Goal: Contribute content: Add original content to the website for others to see

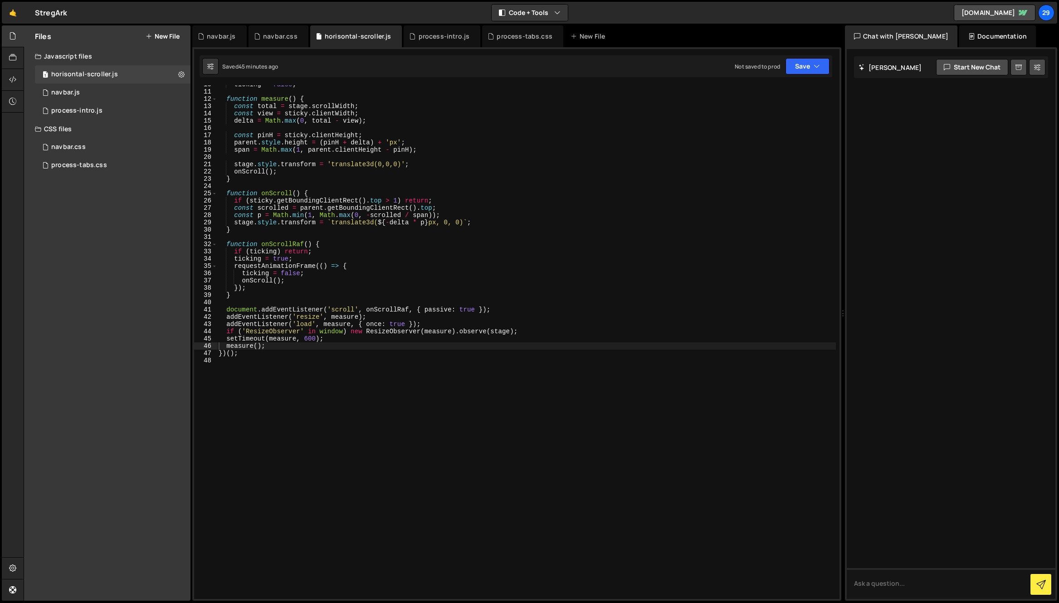
click at [343, 123] on div "ticking = false ; function measure ( ) { const total = stage . scrollWidth ; co…" at bounding box center [526, 345] width 619 height 528
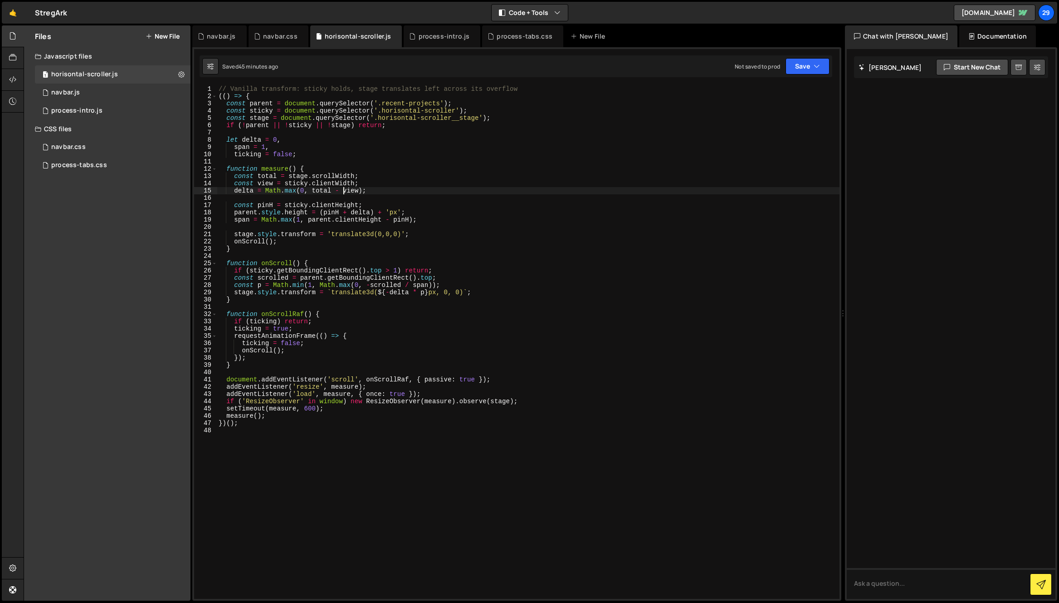
drag, startPoint x: 387, startPoint y: 219, endPoint x: 412, endPoint y: 235, distance: 29.2
click at [390, 220] on div "// Vanilla transform: sticky holds, stage translates left across its overflow (…" at bounding box center [528, 349] width 623 height 528
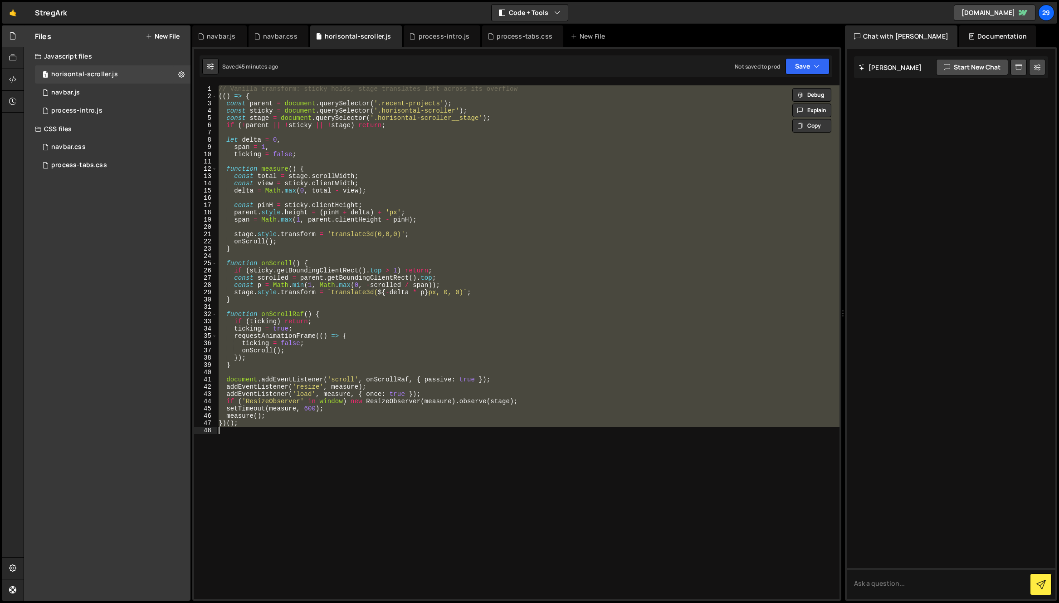
paste textarea
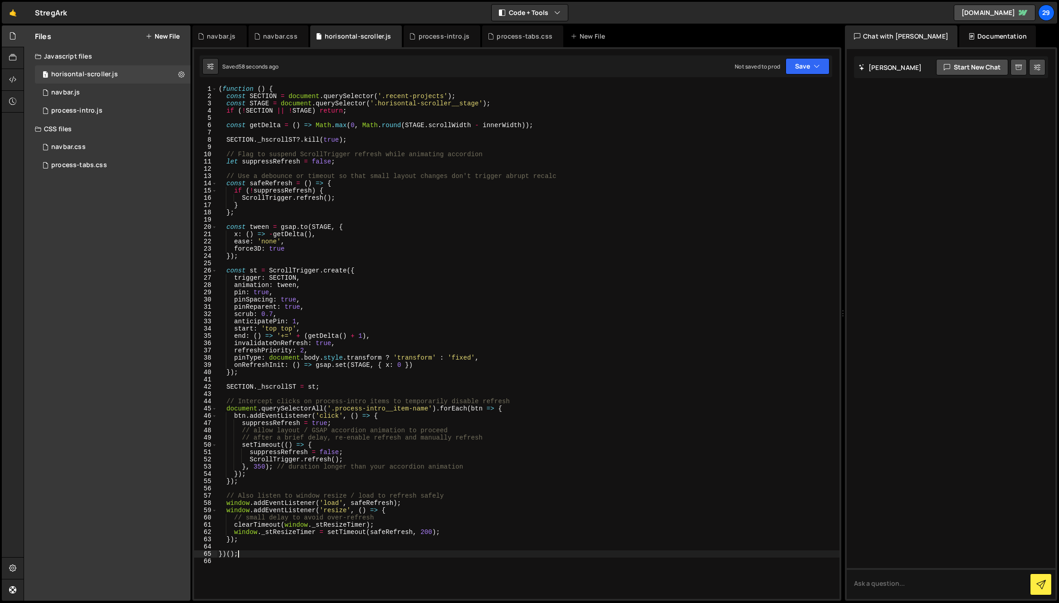
click at [584, 368] on div "( function ( ) { const SECTION = document . querySelector ( '.recent-projects' …" at bounding box center [528, 349] width 623 height 528
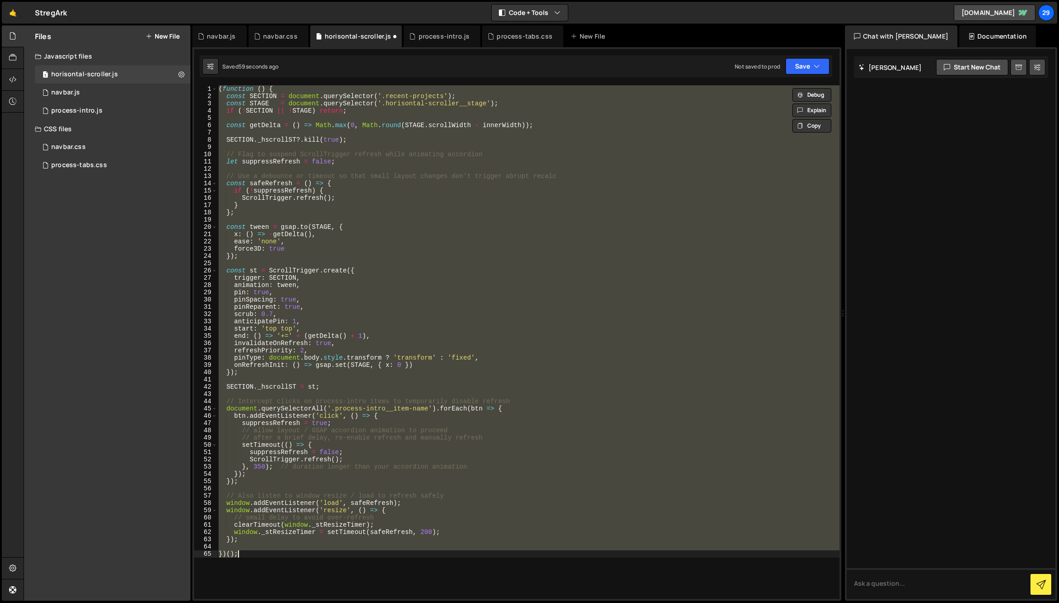
type textarea "})();"
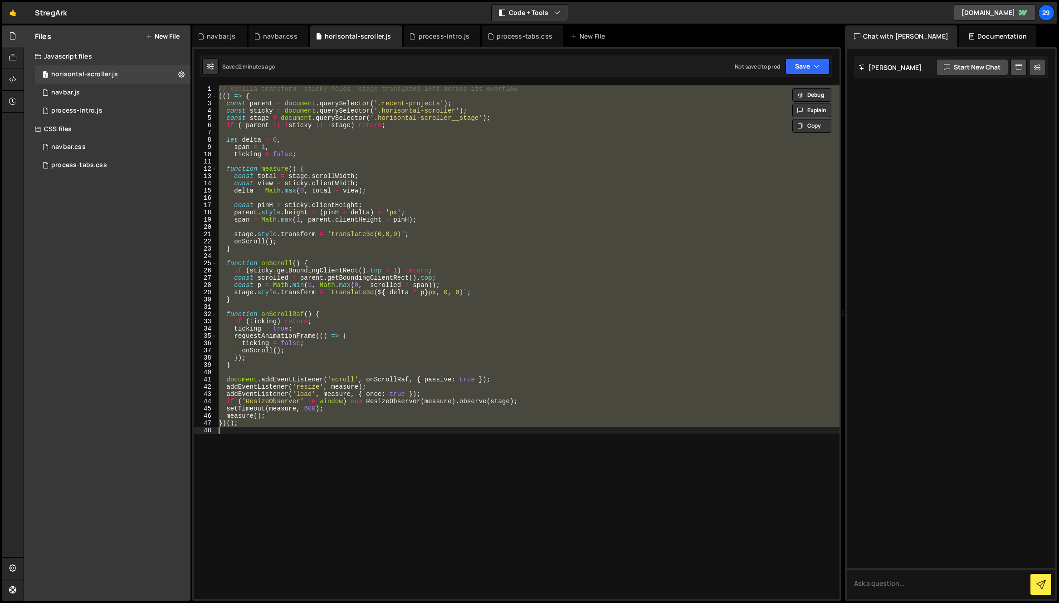
paste textarea
type textarea "})();"
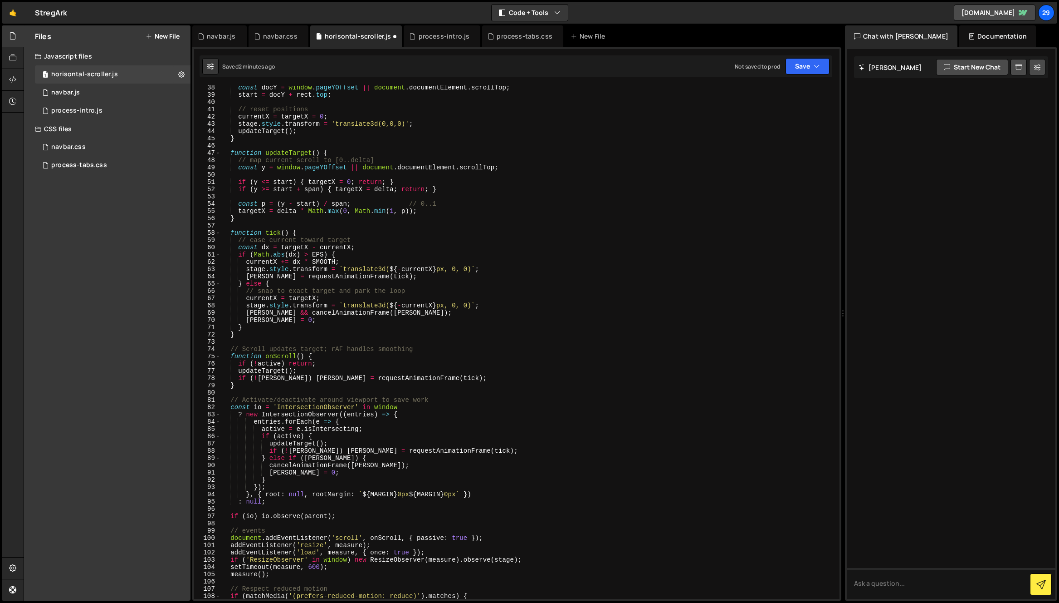
scroll to position [215, 0]
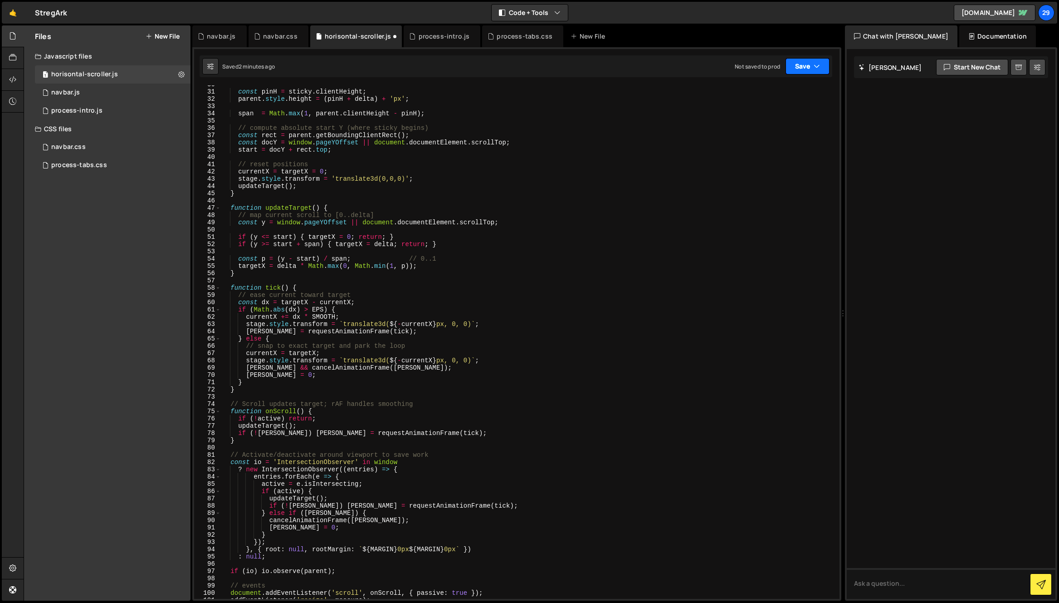
click at [801, 69] on button "Save" at bounding box center [808, 66] width 44 height 16
click at [764, 96] on div "2 minutes ago" at bounding box center [763, 98] width 35 height 8
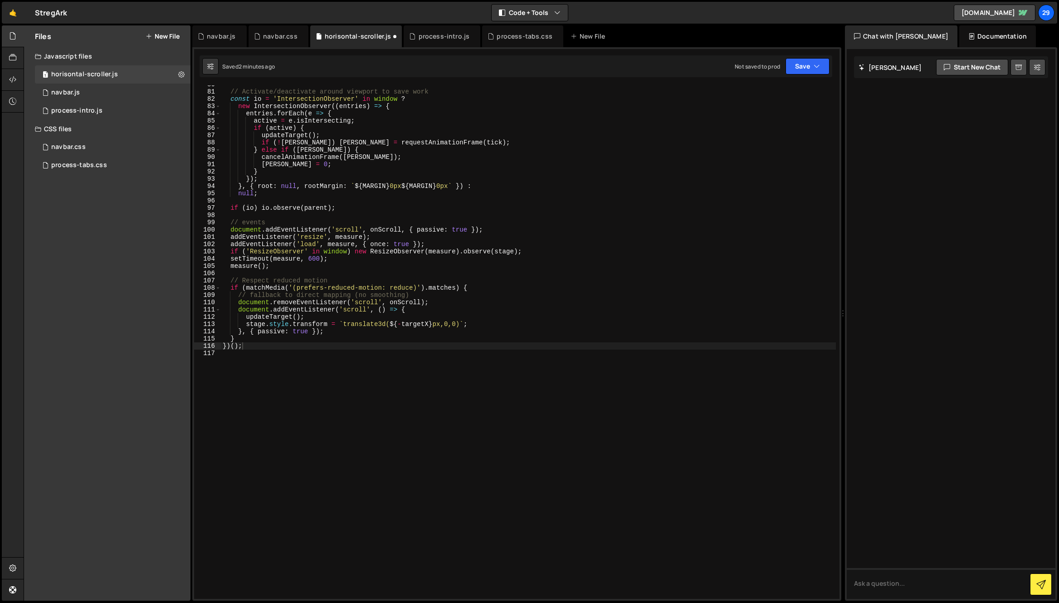
scroll to position [579, 0]
click at [579, 403] on div "// Activate/deactivate around viewport to save work const io = 'IntersectionObs…" at bounding box center [528, 345] width 615 height 528
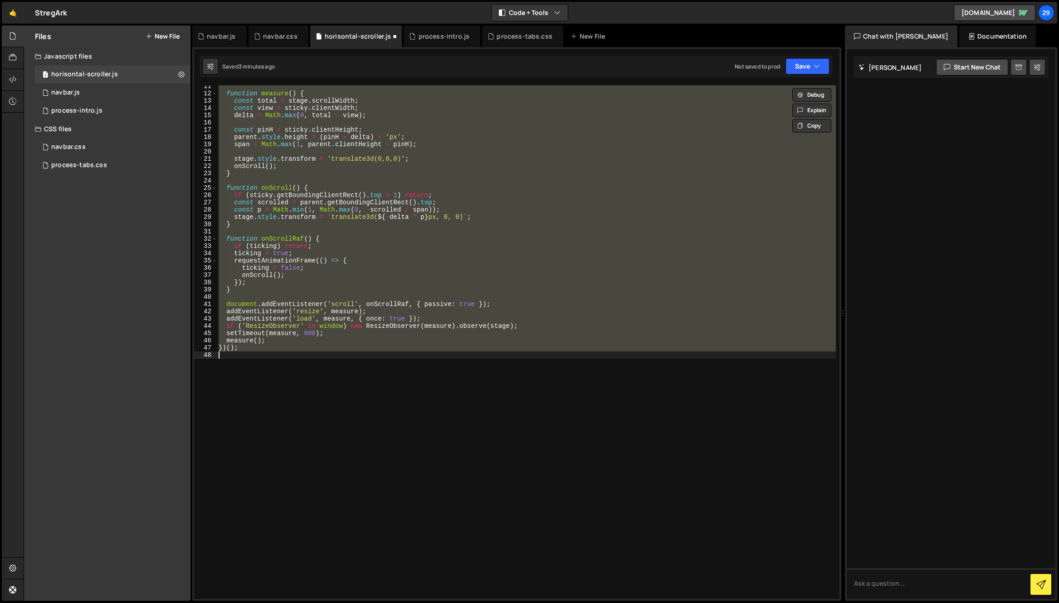
scroll to position [0, 0]
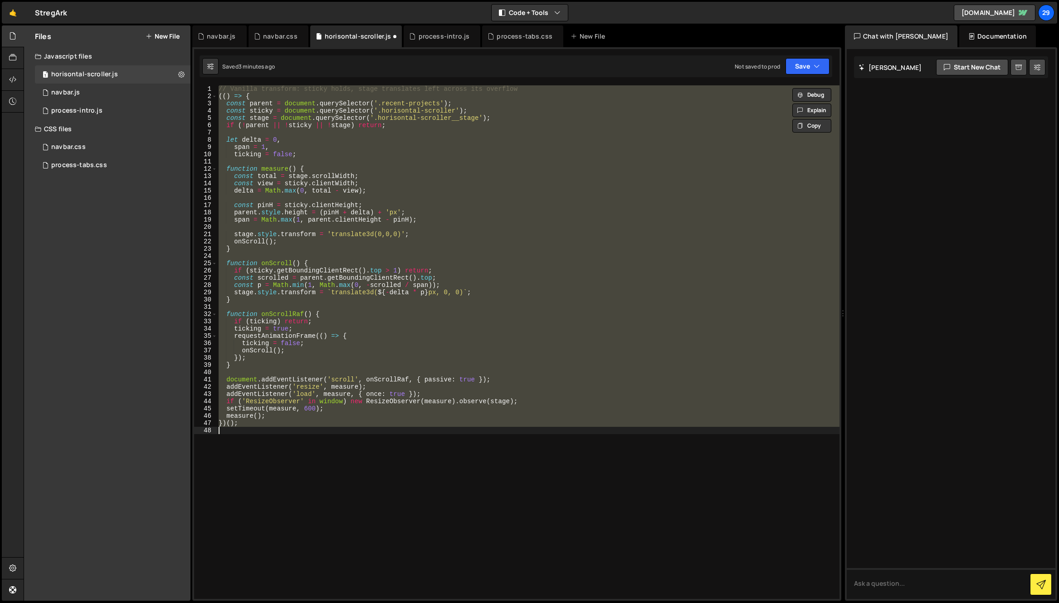
drag, startPoint x: 341, startPoint y: 381, endPoint x: 352, endPoint y: 381, distance: 10.4
click at [342, 381] on div "// Vanilla transform: sticky holds, stage translates left across its overflow (…" at bounding box center [528, 341] width 623 height 513
paste textarea
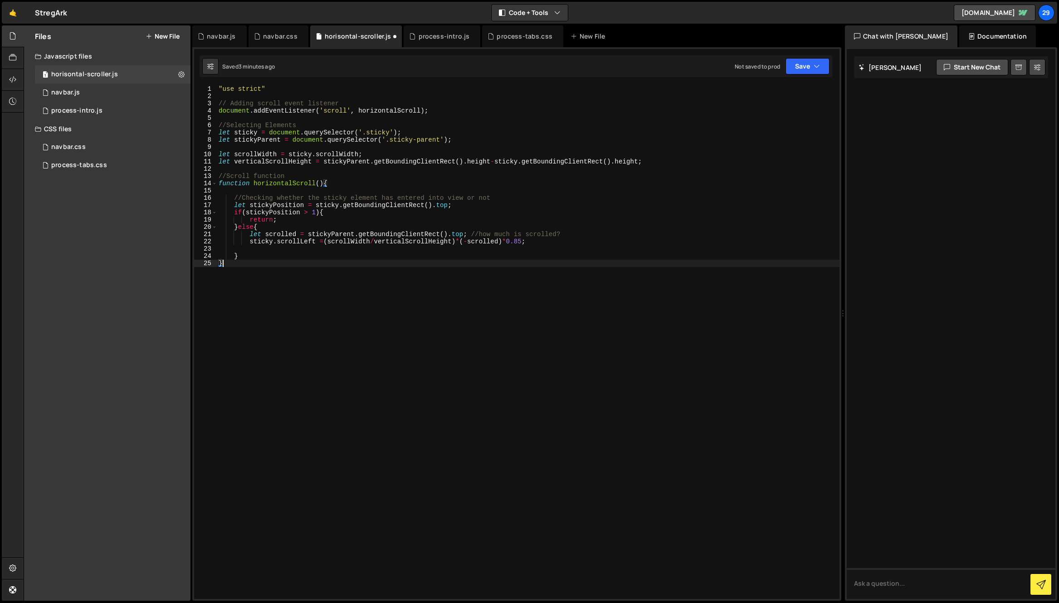
click at [379, 131] on div ""use strict" // Adding scroll event listener document . addEventListener ( 'scr…" at bounding box center [528, 349] width 623 height 528
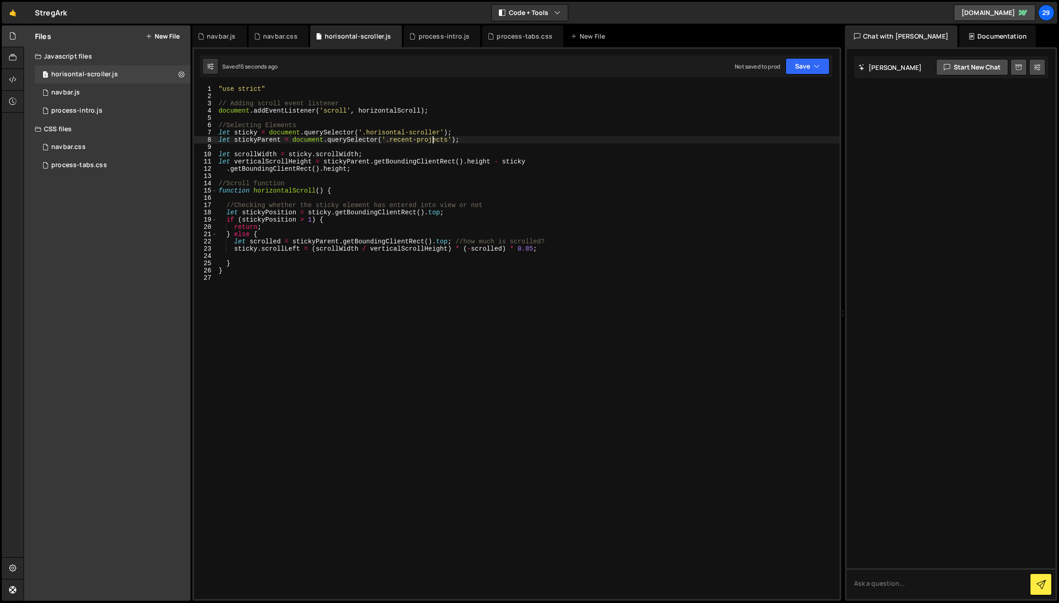
click at [432, 139] on div ""use strict" // Adding scroll event listener document . addEventListener ( 'scr…" at bounding box center [528, 349] width 623 height 528
click at [440, 130] on div ""use strict" // Adding scroll event listener document . addEventListener ( 'scr…" at bounding box center [528, 349] width 623 height 528
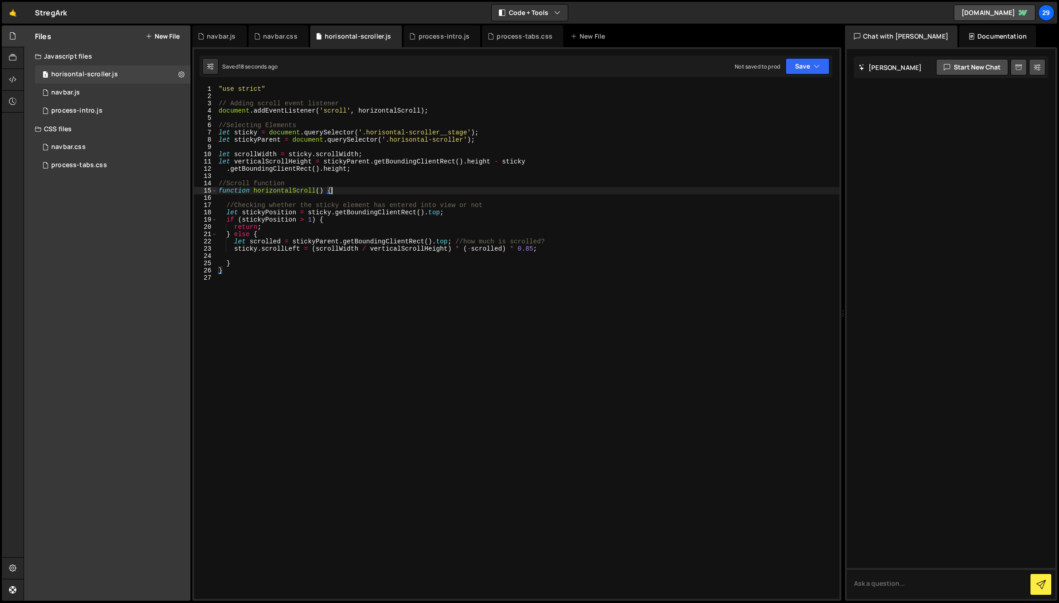
click at [339, 193] on div ""use strict" // Adding scroll event listener document . addEventListener ( 'scr…" at bounding box center [528, 349] width 623 height 528
type textarea "function horizontalScroll() {"
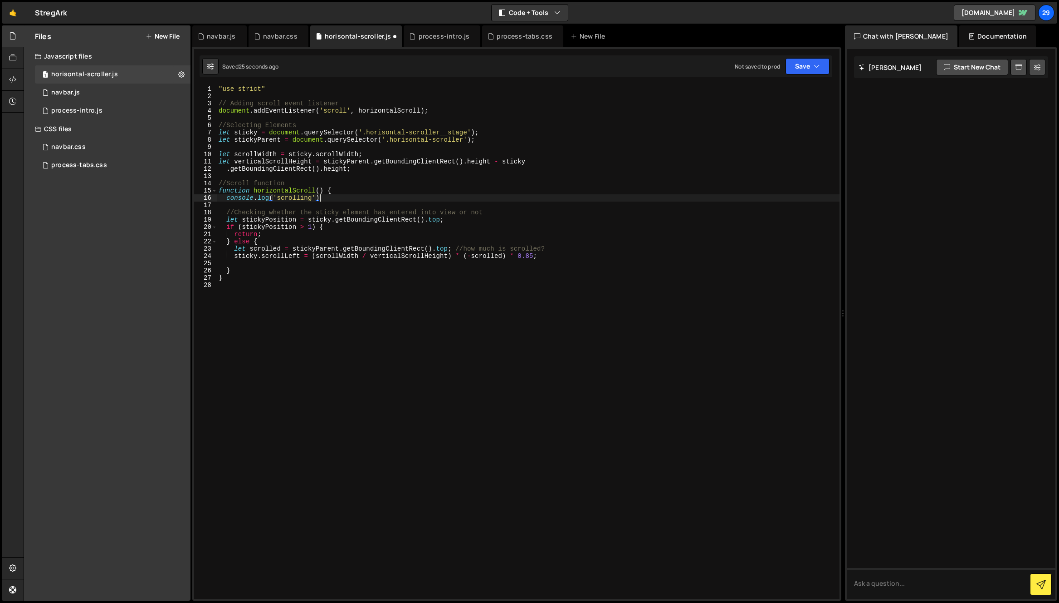
scroll to position [0, 7]
click at [441, 132] on div ""use strict" // Adding scroll event listener document . addEventListener ( 'scr…" at bounding box center [528, 349] width 623 height 528
drag, startPoint x: 392, startPoint y: 139, endPoint x: 464, endPoint y: 140, distance: 72.6
click at [464, 140] on div ""use strict" // Adding scroll event listener document . addEventListener ( 'scr…" at bounding box center [528, 349] width 623 height 528
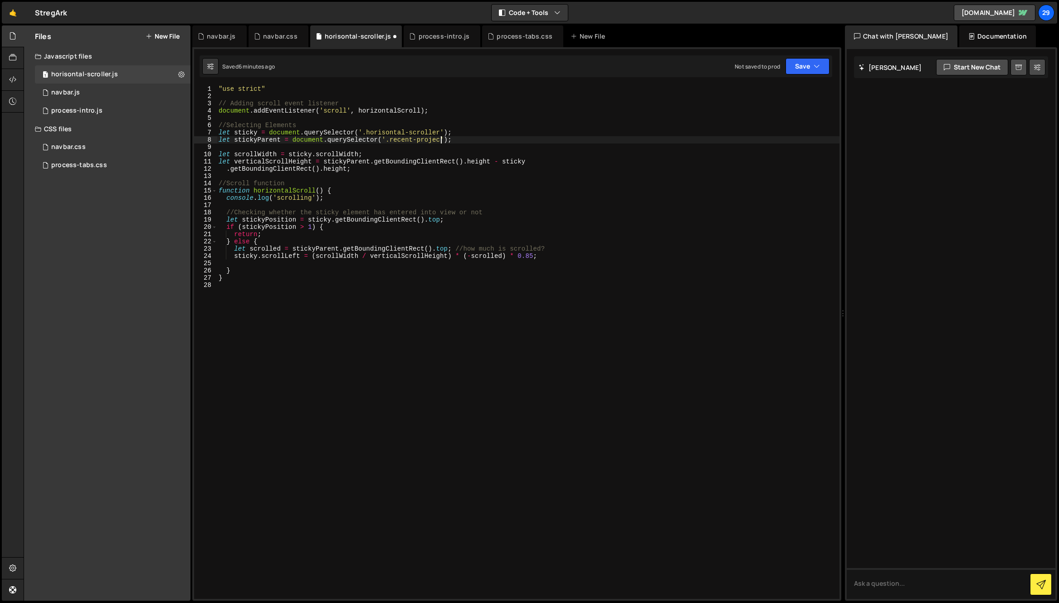
type textarea "let stickyParent = document.querySelector('.recent-projects');"
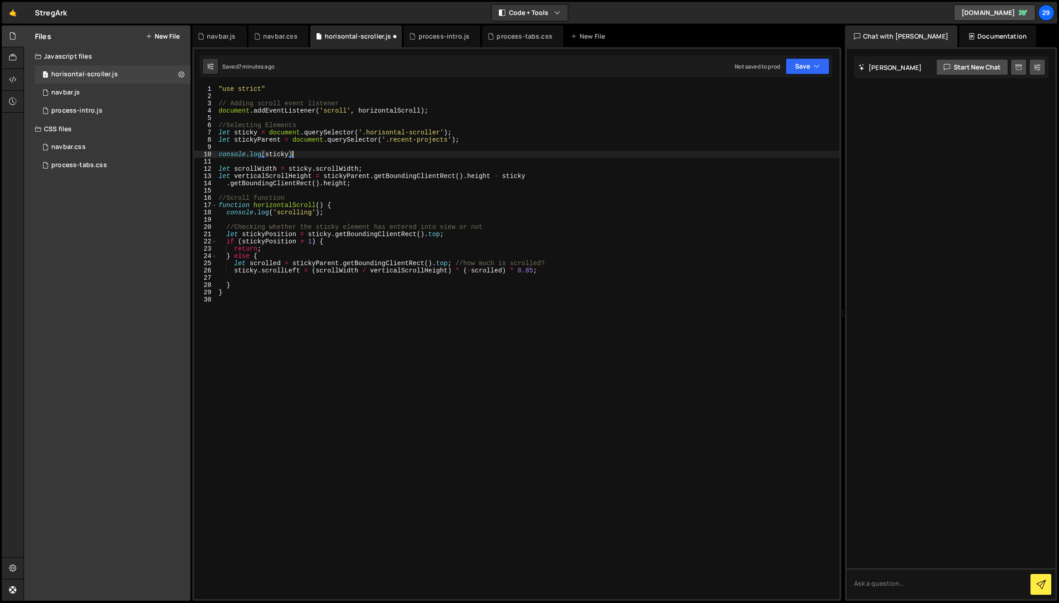
scroll to position [0, 5]
type textarea "console.log(sticky);"
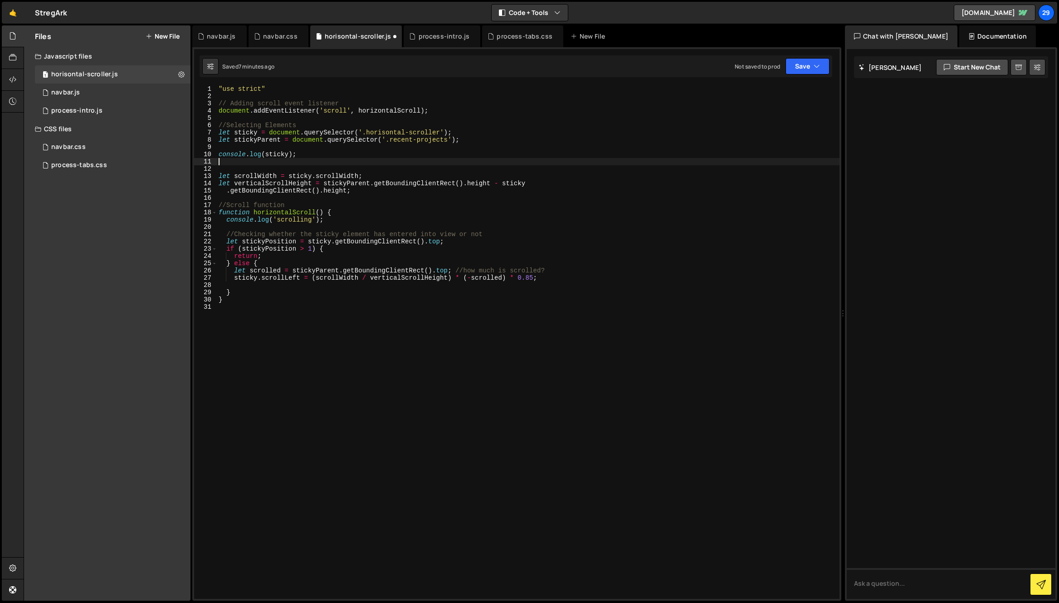
paste textarea "console.log(sticky);"
type textarea "console.log(sticky);"
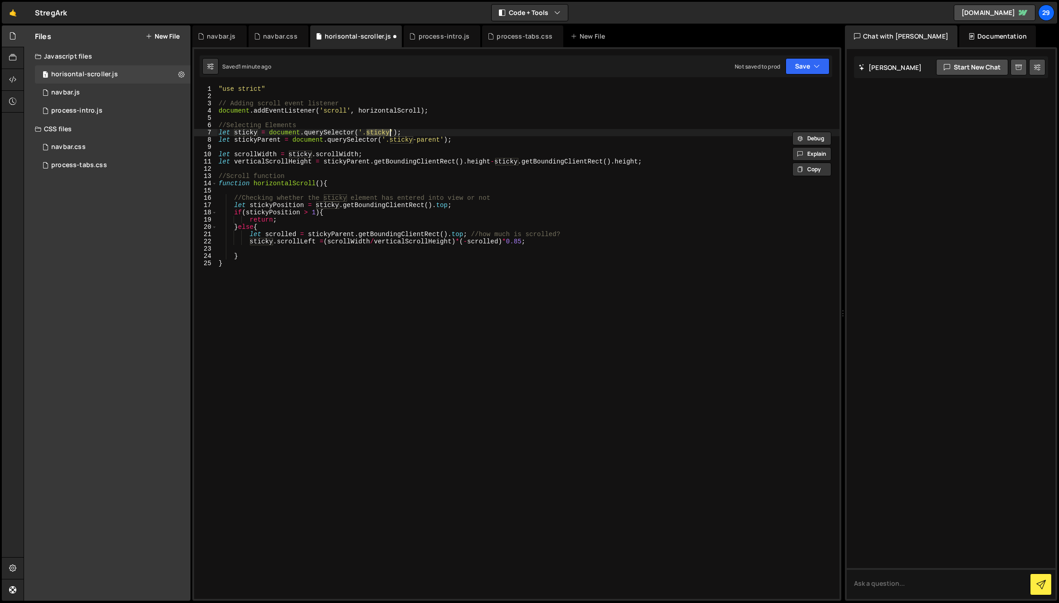
type textarea "})();"
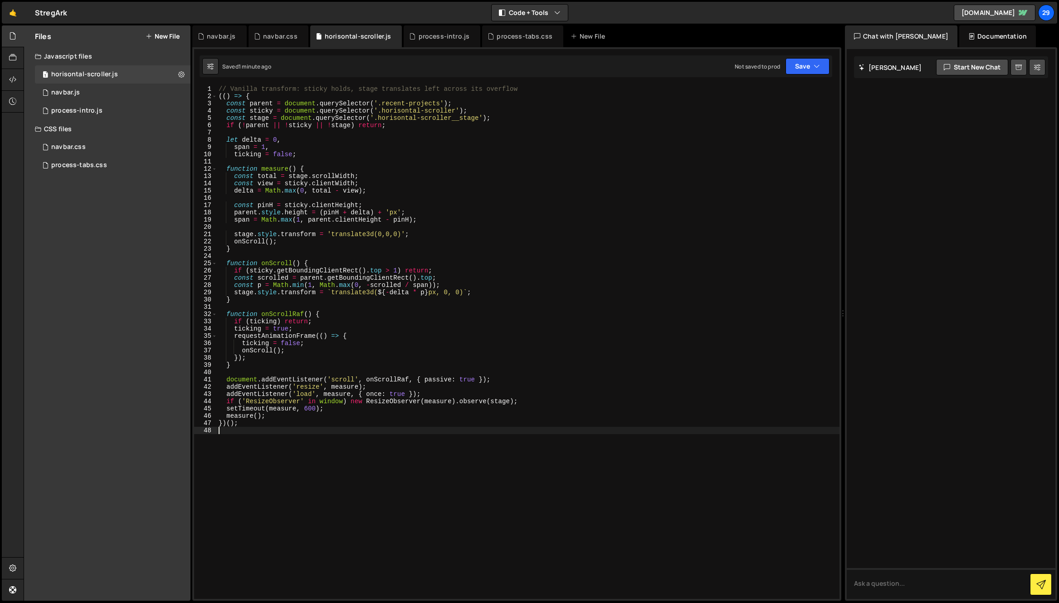
click at [380, 376] on div "// Vanilla transform: sticky holds, stage translates left across its overflow (…" at bounding box center [528, 349] width 623 height 528
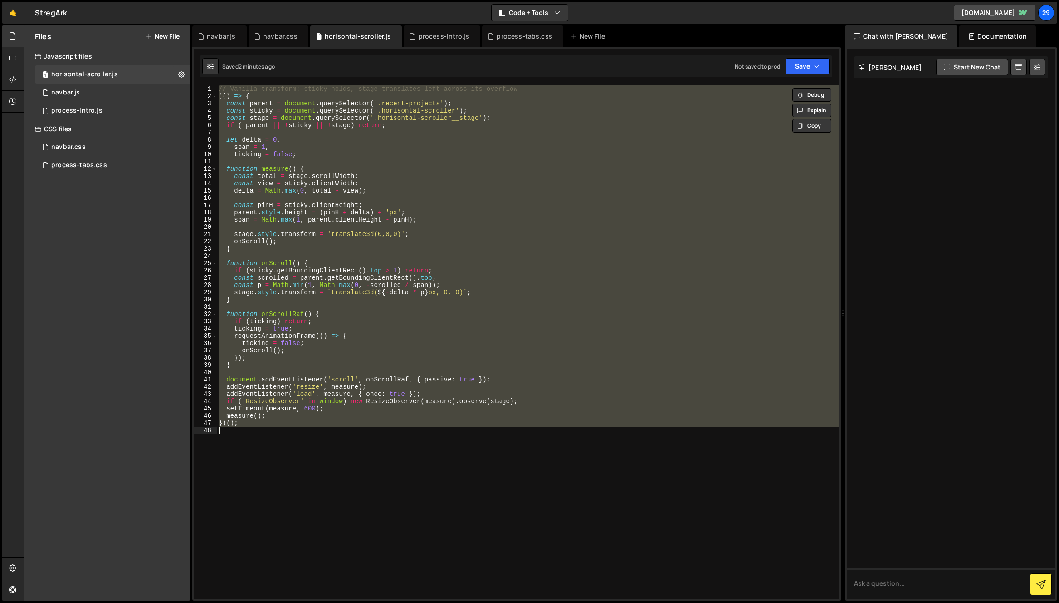
drag, startPoint x: 545, startPoint y: 266, endPoint x: 545, endPoint y: 272, distance: 5.4
click at [545, 267] on div "// Vanilla transform: sticky holds, stage translates left across its overflow (…" at bounding box center [528, 341] width 623 height 513
paste textarea
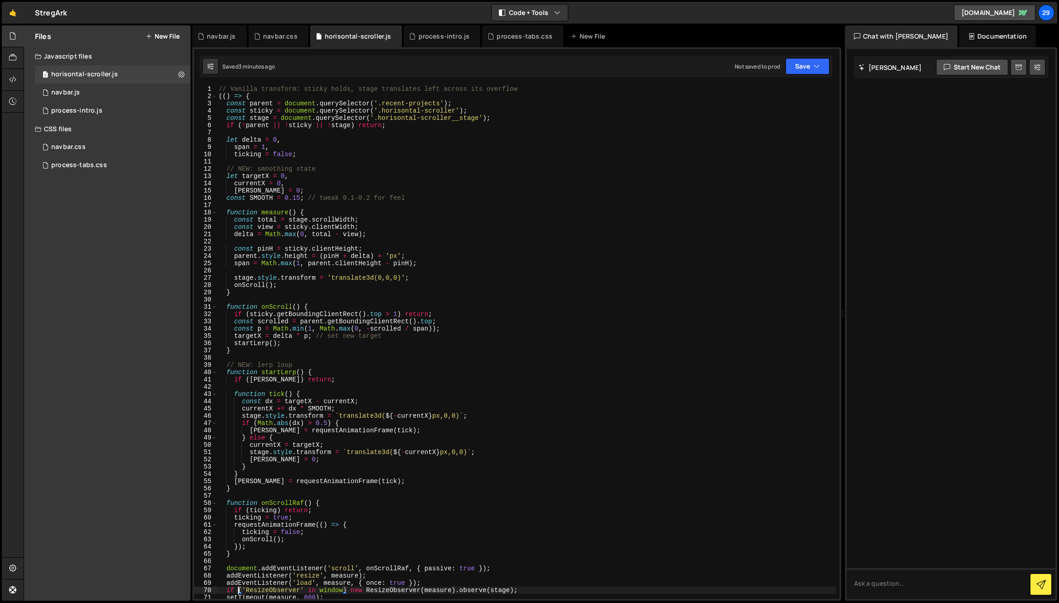
click at [478, 166] on div "// Vanilla transform: sticky holds, stage translates left across its overflow (…" at bounding box center [526, 349] width 619 height 528
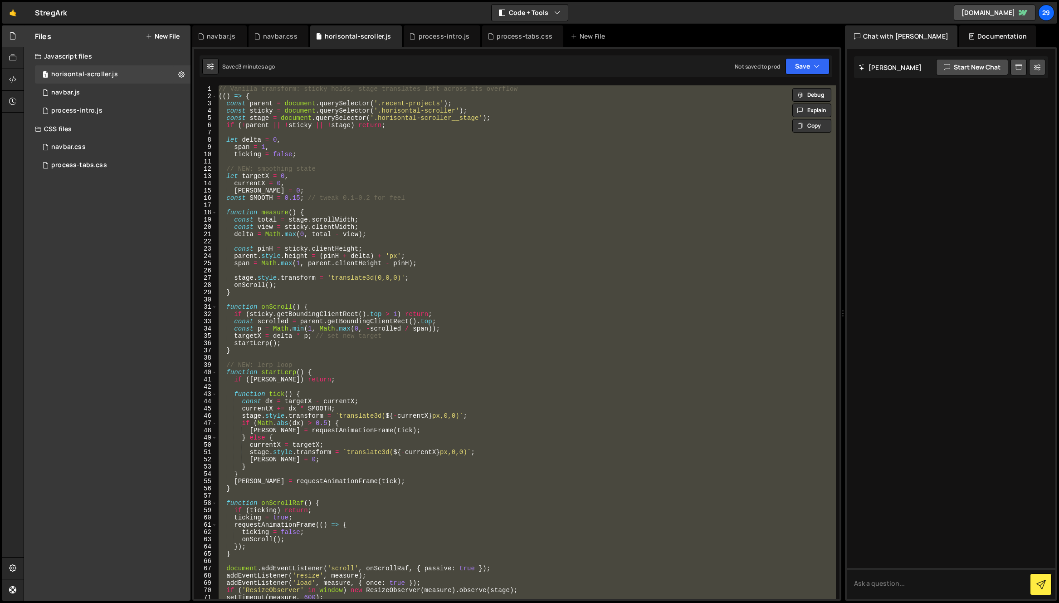
paste textarea
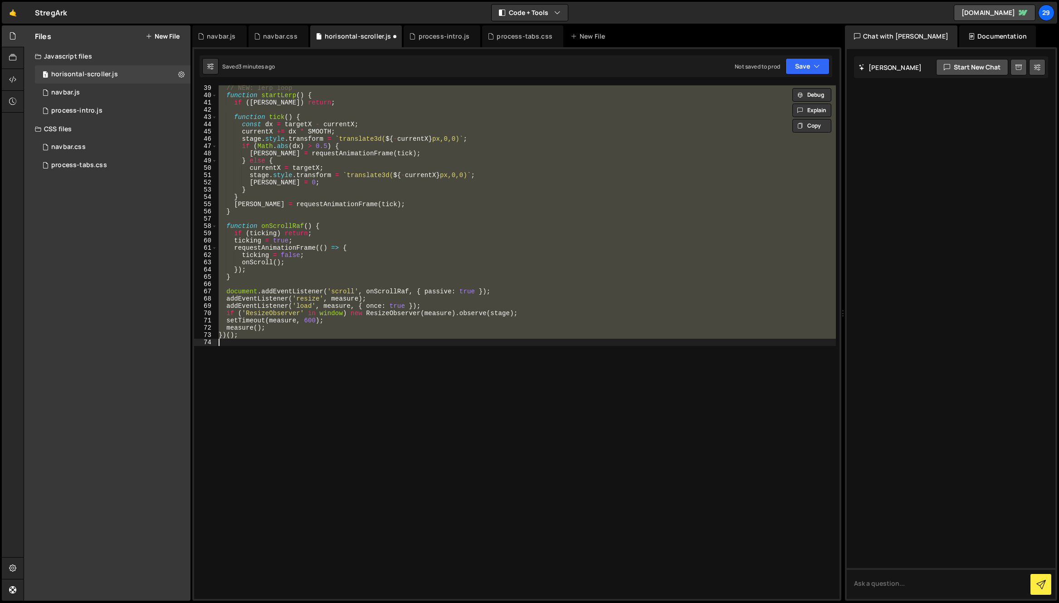
scroll to position [277, 0]
paste textarea
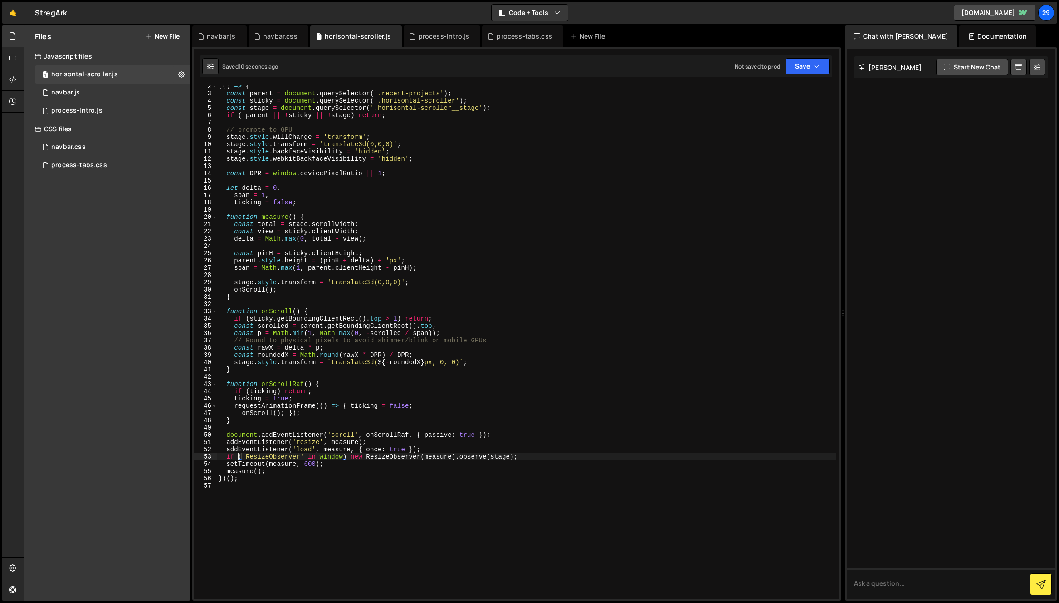
scroll to position [0, 0]
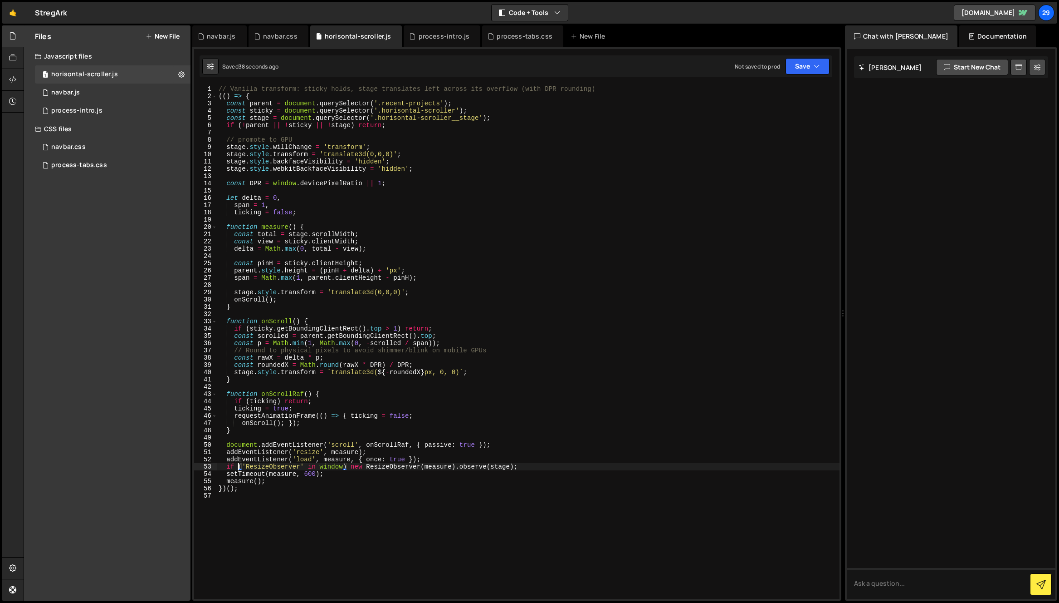
click at [494, 334] on div "// Vanilla transform: sticky holds, stage translates left across its overflow (…" at bounding box center [528, 349] width 623 height 528
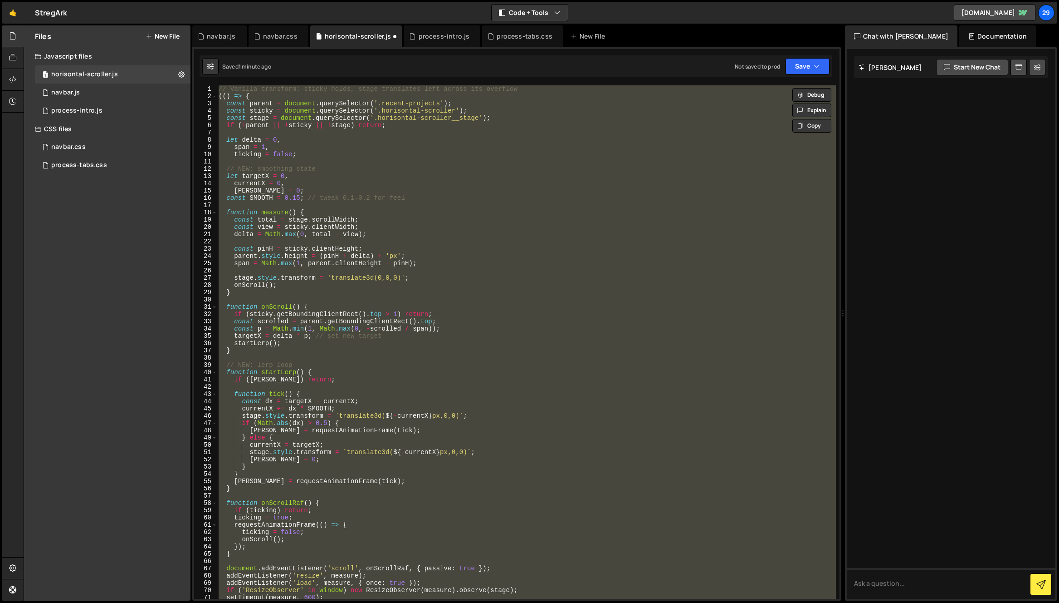
click at [399, 127] on div "// Vanilla transform: sticky holds, stage translates left across its overflow (…" at bounding box center [526, 341] width 619 height 513
type textarea "if (!parent || !sticky || !stage) return;"
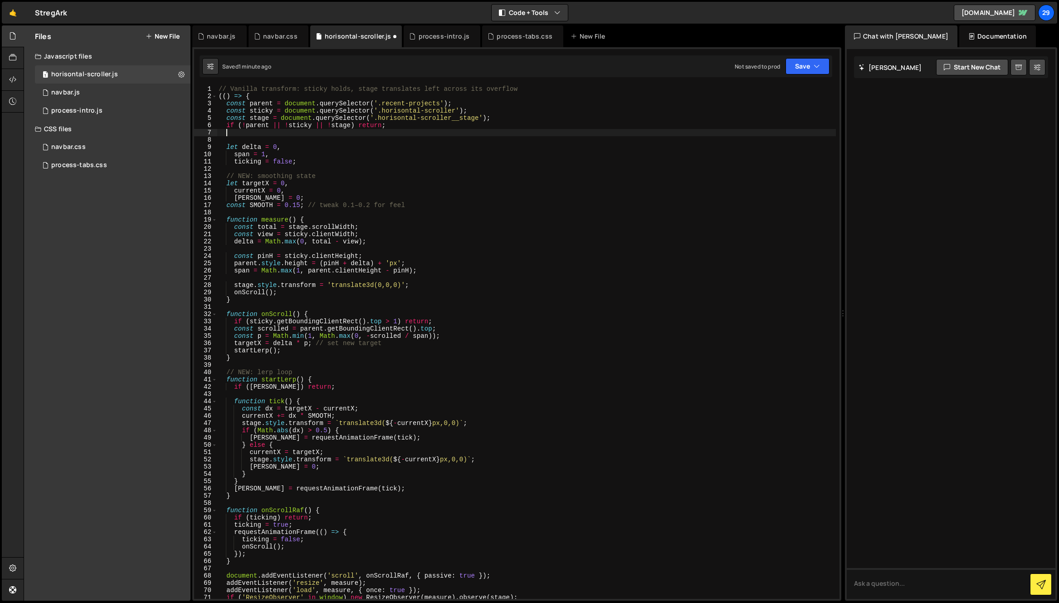
paste textarea "stage.style.webkitBackfaceVisibility = 'hidden';"
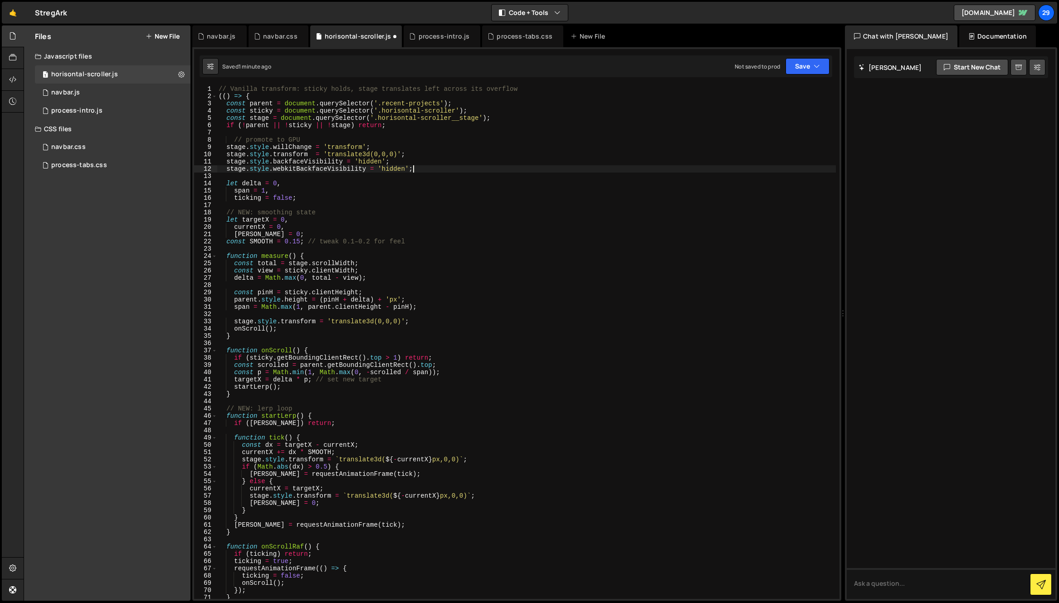
click at [234, 140] on div "// Vanilla transform: sticky holds, stage translates left across its overflow (…" at bounding box center [526, 349] width 619 height 528
type textarea "// promote to GPU"
click at [803, 68] on button "Save" at bounding box center [808, 66] width 44 height 16
click at [763, 91] on div "Save to Staging S" at bounding box center [777, 88] width 94 height 9
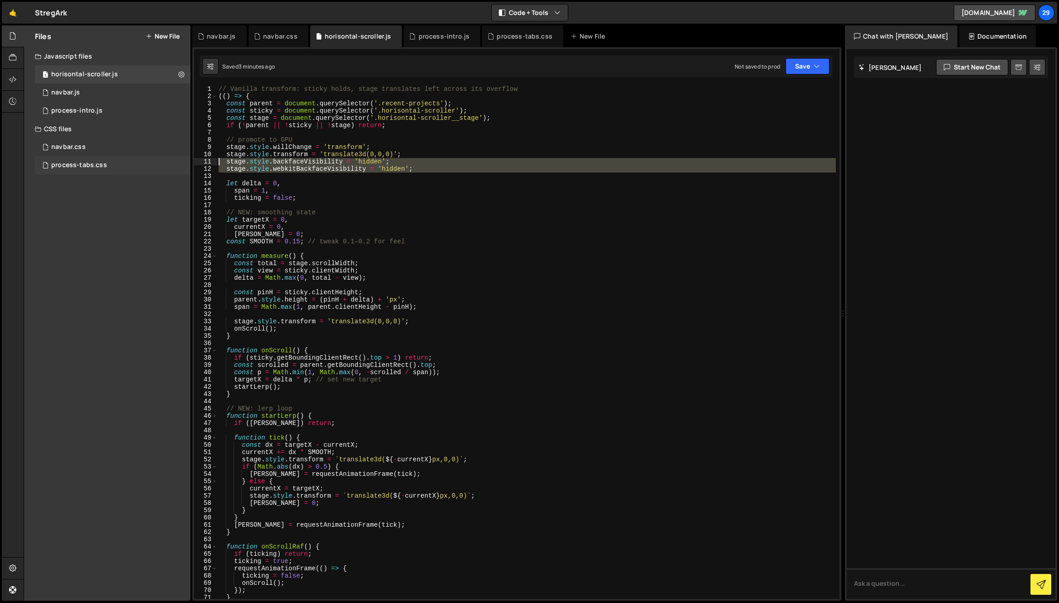
drag, startPoint x: 440, startPoint y: 172, endPoint x: 174, endPoint y: 163, distance: 266.1
click at [174, 163] on div "Files New File Javascript files 1 horisontal-scroller.js 0 1 navbar.js 0 1 proc…" at bounding box center [542, 312] width 1036 height 575
type textarea "stage.style.backfaceVisibility = 'hidden'; stage.style.webkitBackfaceVisibility…"
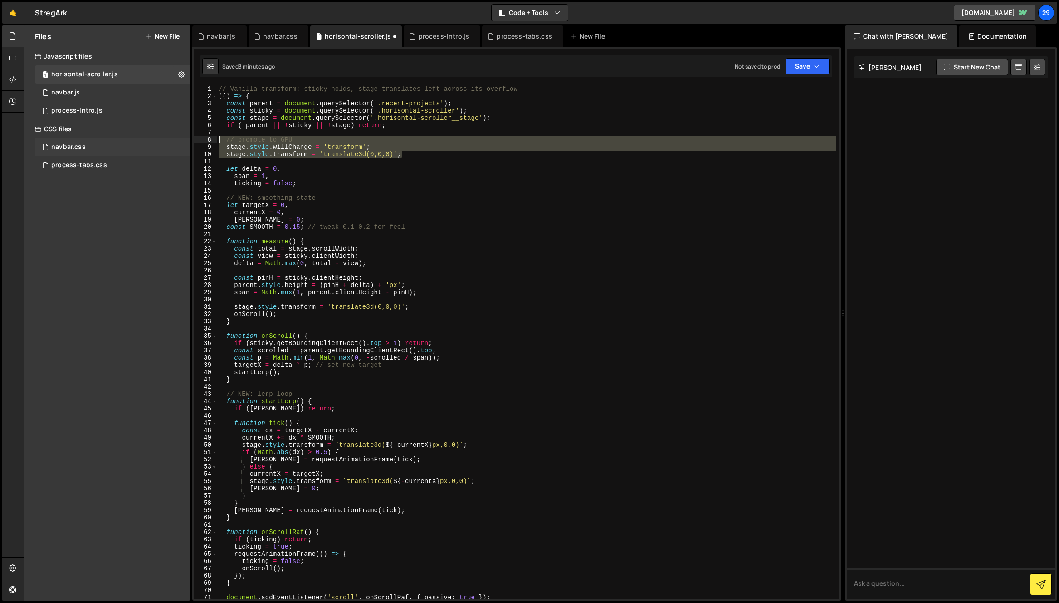
drag, startPoint x: 410, startPoint y: 156, endPoint x: 144, endPoint y: 141, distance: 266.3
click at [144, 141] on div "Files New File Javascript files 1 horisontal-scroller.js 0 1 navbar.js 0 1 proc…" at bounding box center [542, 312] width 1036 height 575
type textarea "// promote to GPU stage.style.willChange = 'transform';"
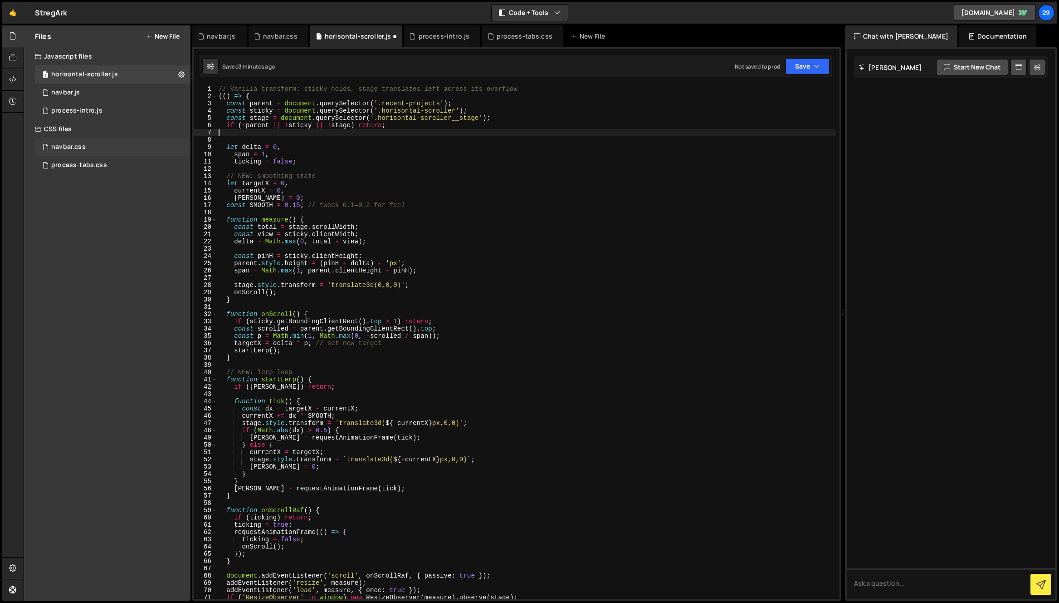
type textarea "if (!parent || !sticky || !stage) return;"
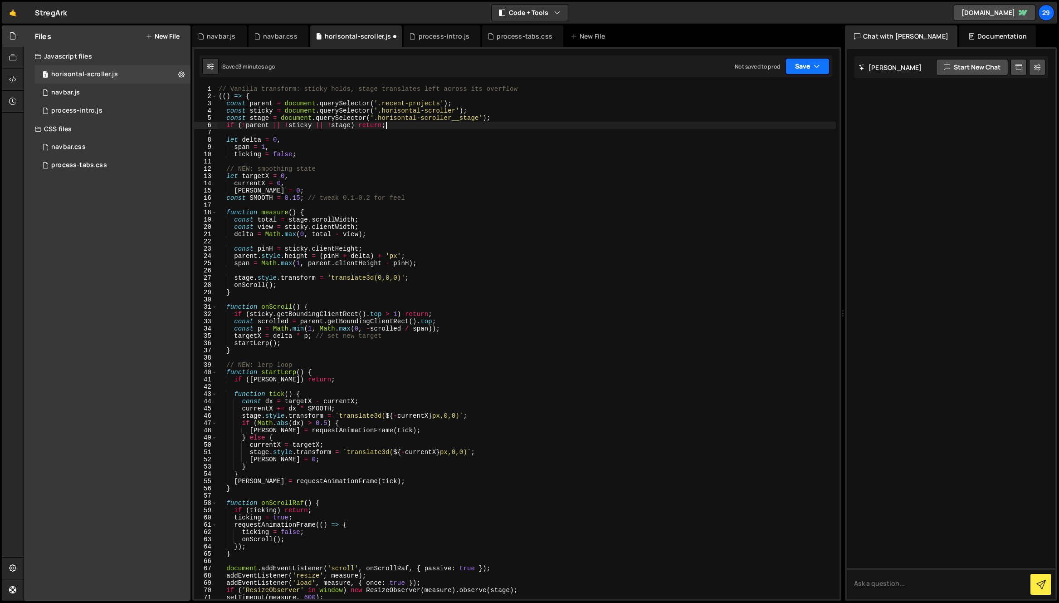
click at [804, 67] on button "Save" at bounding box center [808, 66] width 44 height 16
click at [745, 86] on div "Save to Staging S" at bounding box center [777, 88] width 94 height 9
click at [433, 35] on div "process-intro.js" at bounding box center [444, 36] width 51 height 9
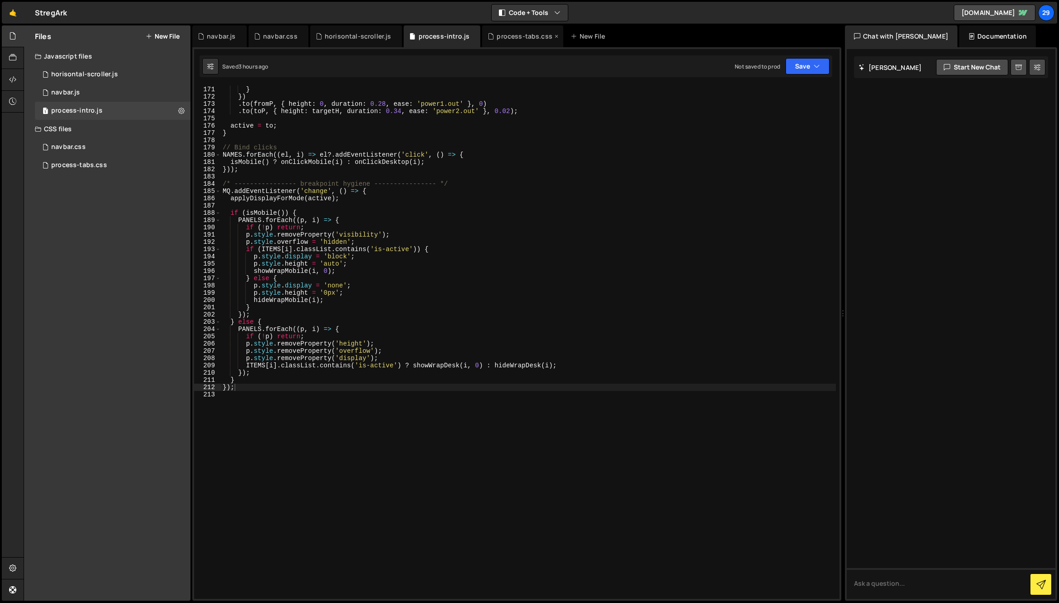
click at [516, 34] on div "process-tabs.css" at bounding box center [525, 36] width 56 height 9
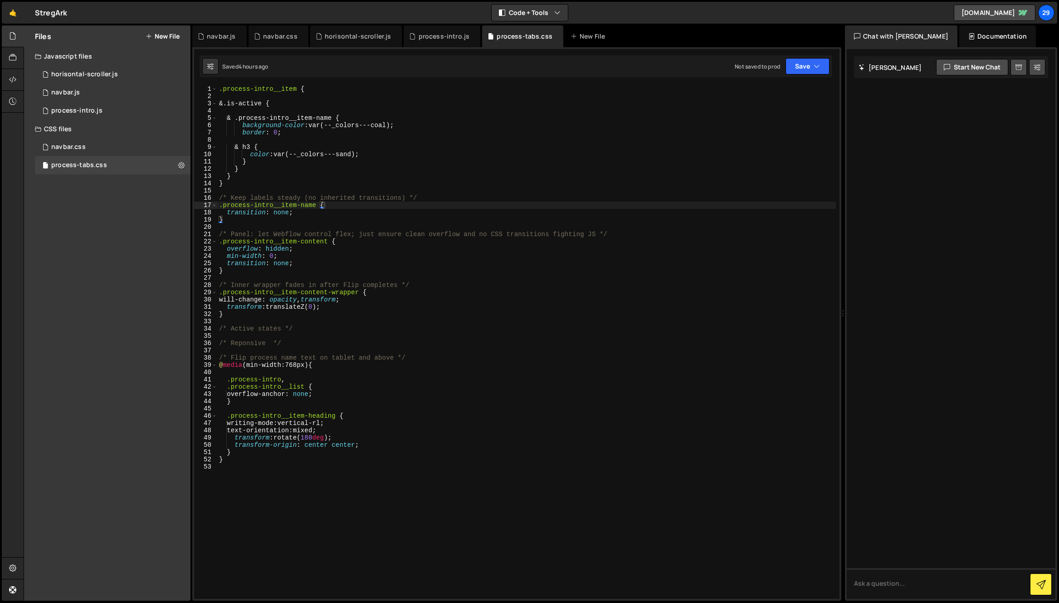
click at [283, 212] on div ".process-intro__item { &.is-active { & .process-intro__item-name { background-c…" at bounding box center [526, 349] width 619 height 528
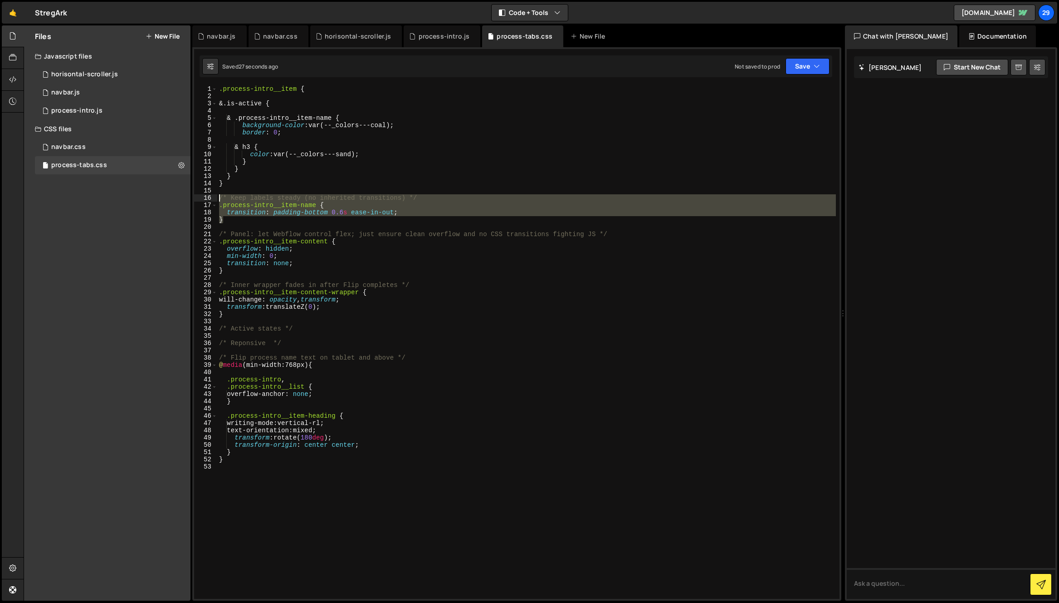
drag, startPoint x: 233, startPoint y: 222, endPoint x: 187, endPoint y: 196, distance: 52.8
click at [187, 196] on div "Files New File Javascript files 1 horisontal-scroller.js 0 1 navbar.js 0 1 proc…" at bounding box center [542, 312] width 1036 height 575
type textarea "/* Keep labels steady (no inherited transitions) */ .process-intro__item-name {"
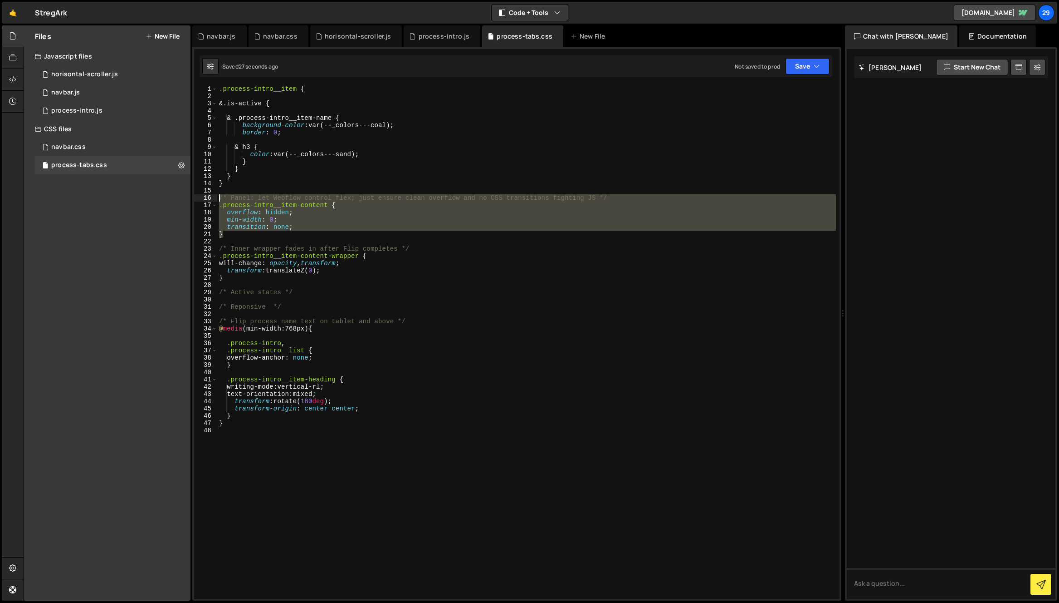
drag, startPoint x: 230, startPoint y: 237, endPoint x: 201, endPoint y: 195, distance: 51.5
click at [201, 195] on div "1 2 3 4 5 6 7 8 9 10 11 12 13 14 15 16 17 18 19 20 21 22 23 24 25 26 27 28 29 3…" at bounding box center [517, 341] width 646 height 513
type textarea "/* Panel: let Webflow control flex; just ensure clean overflow and no CSS trans…"
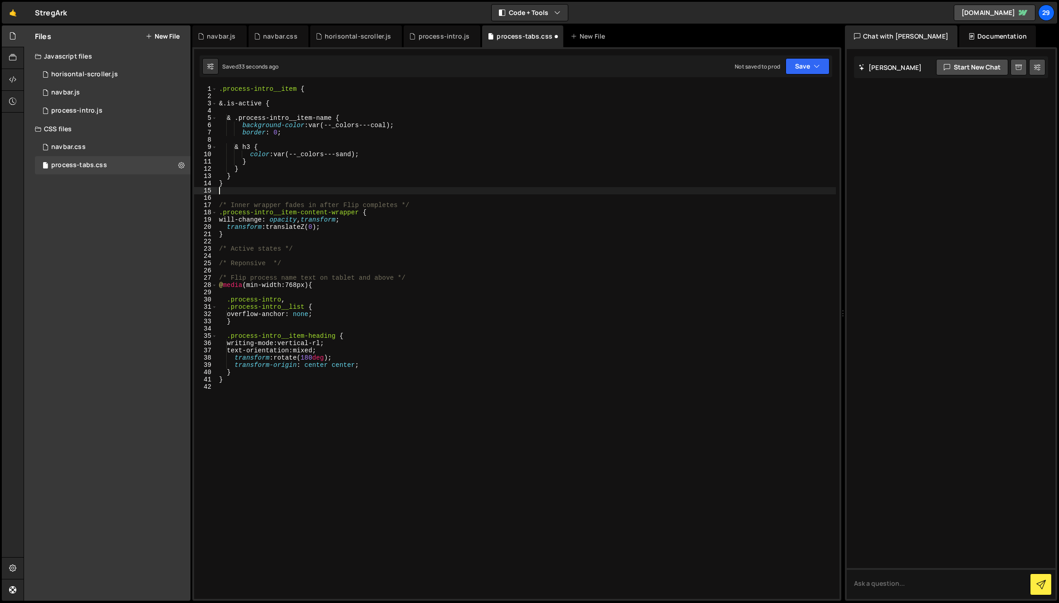
type textarea "}"
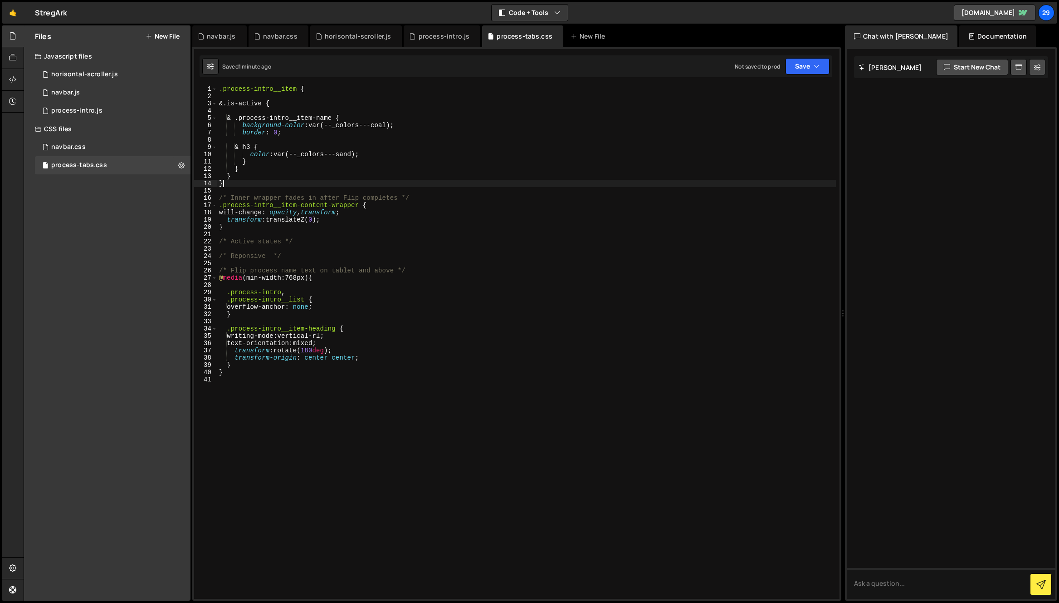
click at [405, 250] on div ".process-intro__item { &.is-active { & .process-intro__item-name { background-c…" at bounding box center [526, 349] width 619 height 528
type textarea "}"
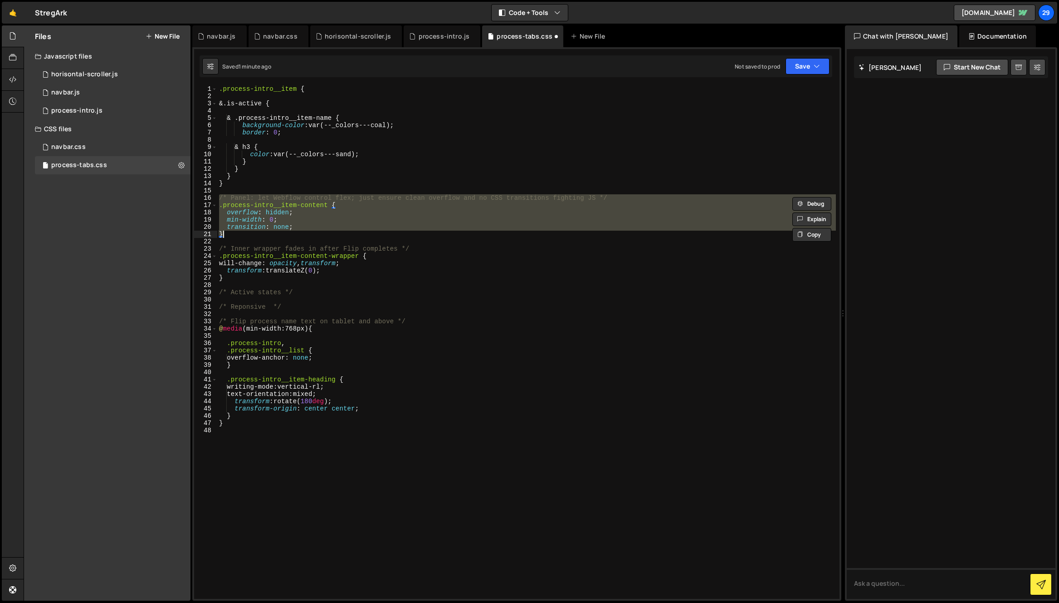
type textarea "}"
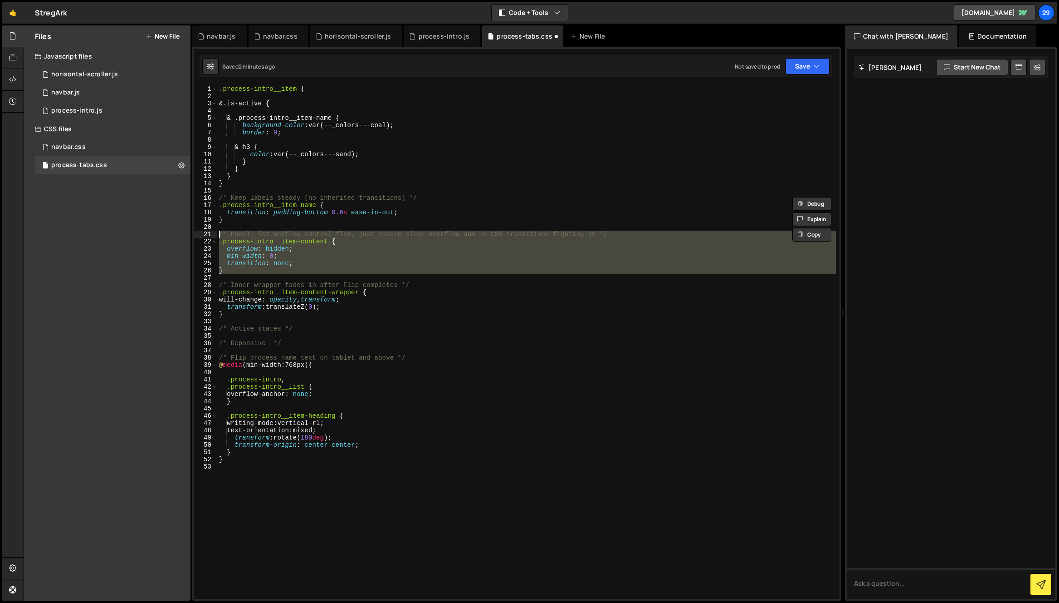
drag, startPoint x: 184, startPoint y: 242, endPoint x: 172, endPoint y: 232, distance: 15.5
click at [172, 232] on div "Files New File Javascript files 1 horisontal-scroller.js 0 1 navbar.js 0 1 proc…" at bounding box center [542, 312] width 1036 height 575
type textarea "/* Panel: let Webflow control flex; just ensure clean overflow and no CSS trans…"
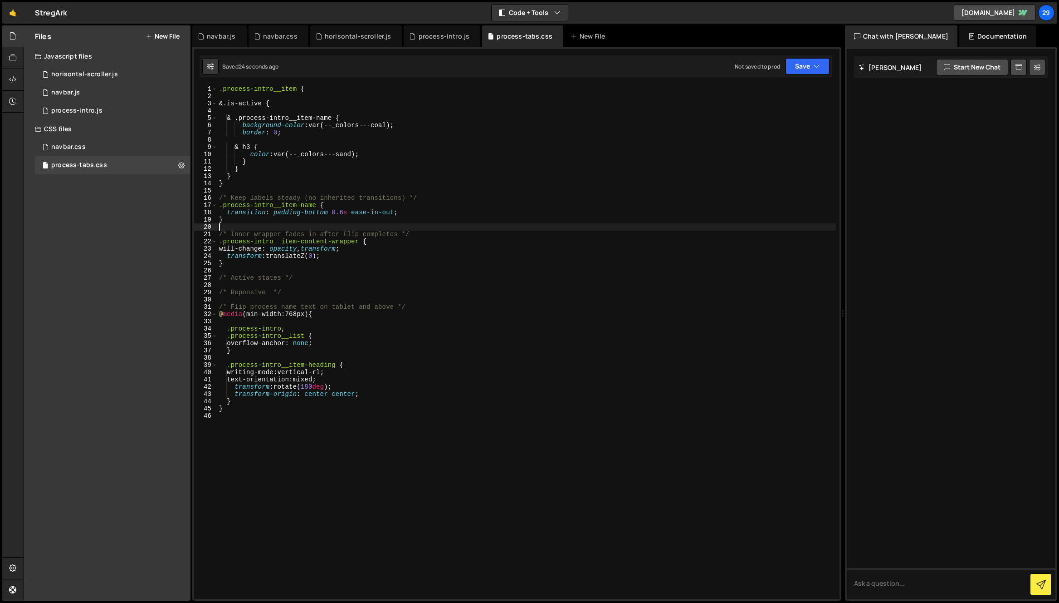
click at [393, 212] on div ".process-intro__item { &.is-active { & .process-intro__item-name { background-c…" at bounding box center [526, 349] width 619 height 528
click at [360, 212] on div ".process-intro__item { &.is-active { & .process-intro__item-name { background-c…" at bounding box center [526, 349] width 619 height 528
paste textarea "easeInOutQuint"
drag, startPoint x: 331, startPoint y: 211, endPoint x: 423, endPoint y: 212, distance: 92.1
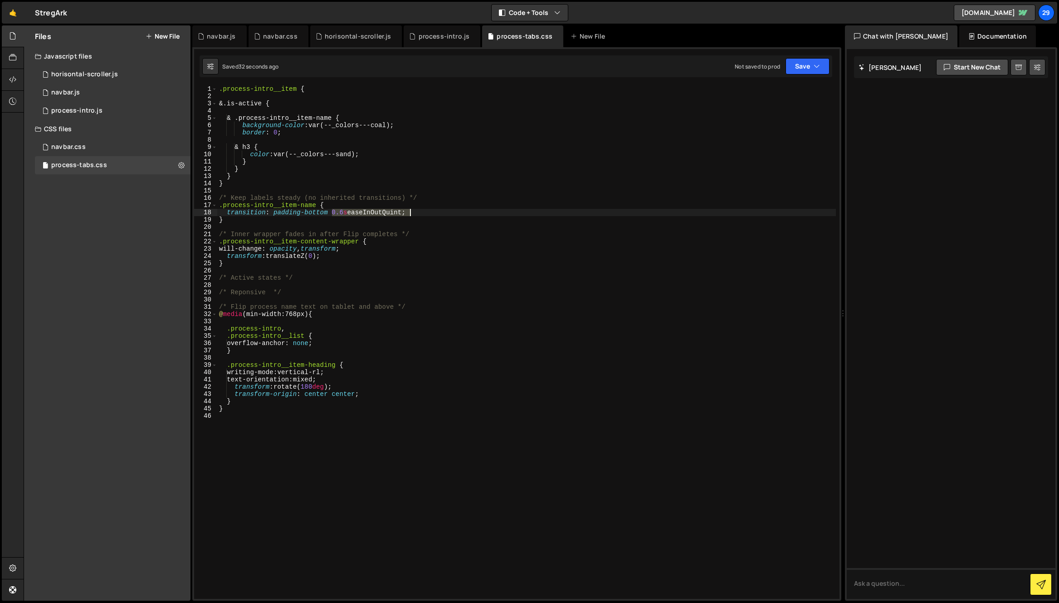
click at [423, 212] on div ".process-intro__item { &.is-active { & .process-intro__item-name { background-c…" at bounding box center [526, 349] width 619 height 528
paste textarea "cubic-bezier(0.83, 0, 0.17, 1)"
click at [342, 211] on div ".process-intro__item { &.is-active { & .process-intro__item-name { background-c…" at bounding box center [526, 349] width 619 height 528
click at [474, 211] on div ".process-intro__item { &.is-active { & .process-intro__item-name { background-c…" at bounding box center [526, 349] width 619 height 528
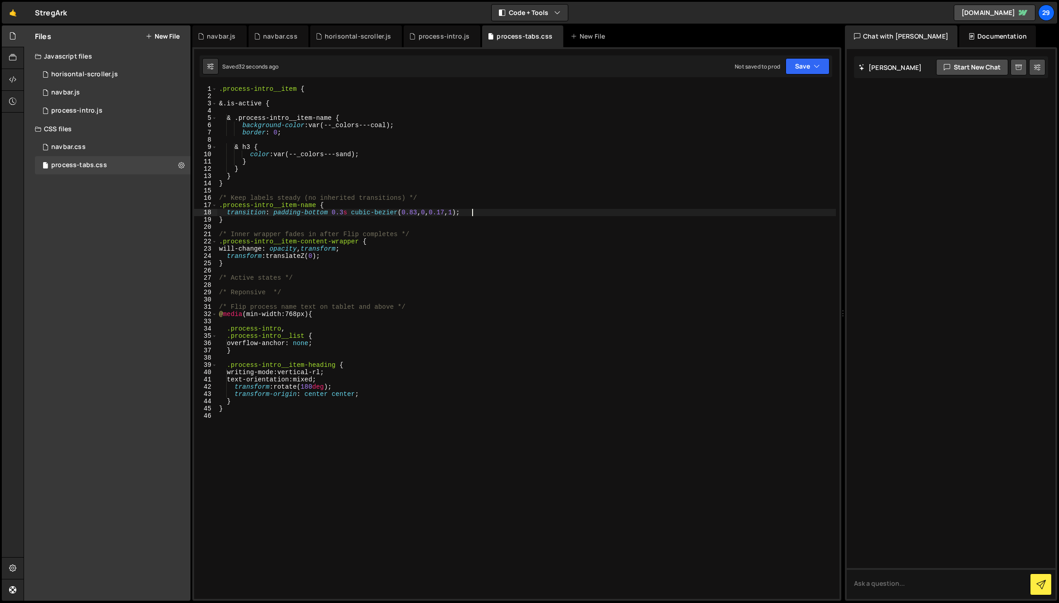
scroll to position [0, 0]
type textarea "}"
click at [435, 39] on div "process-intro.js" at bounding box center [444, 36] width 51 height 9
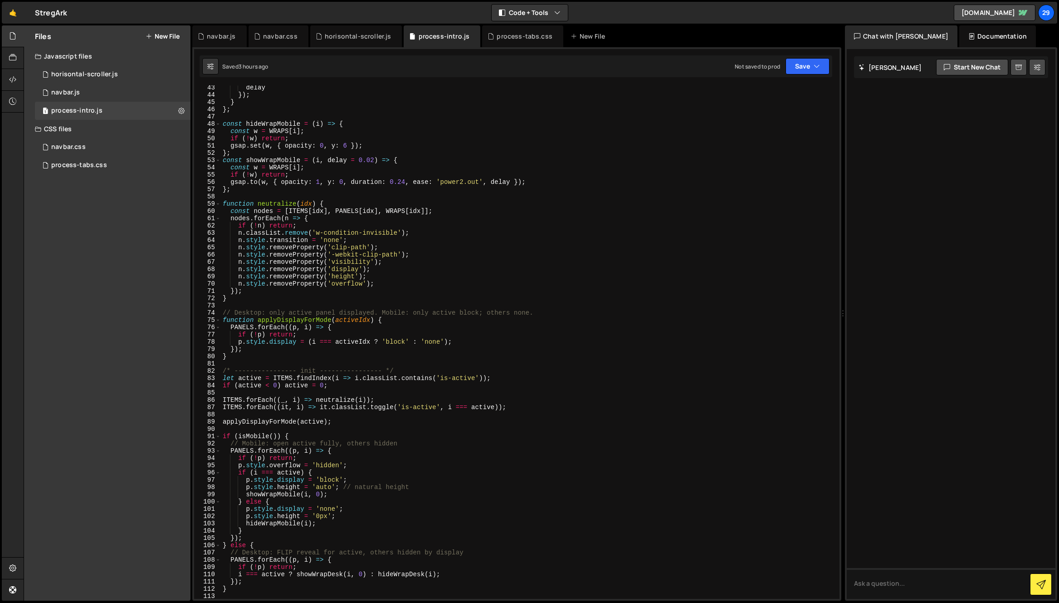
scroll to position [311, 0]
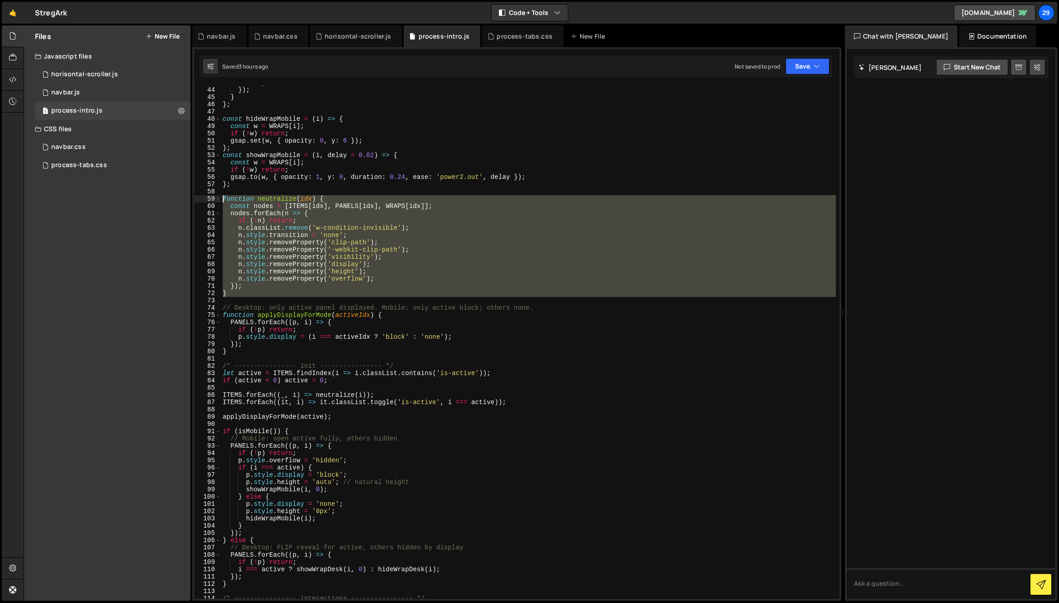
drag, startPoint x: 222, startPoint y: 289, endPoint x: 167, endPoint y: 196, distance: 107.9
click at [167, 196] on div "Files New File Javascript files 1 horisontal-scroller.js 0 1 navbar.js 0 1 proc…" at bounding box center [542, 312] width 1036 height 575
type textarea "function neutralize(idx) { const nodes = [ITEMS[idx], PANELS[idx], WRAPS[idx]];"
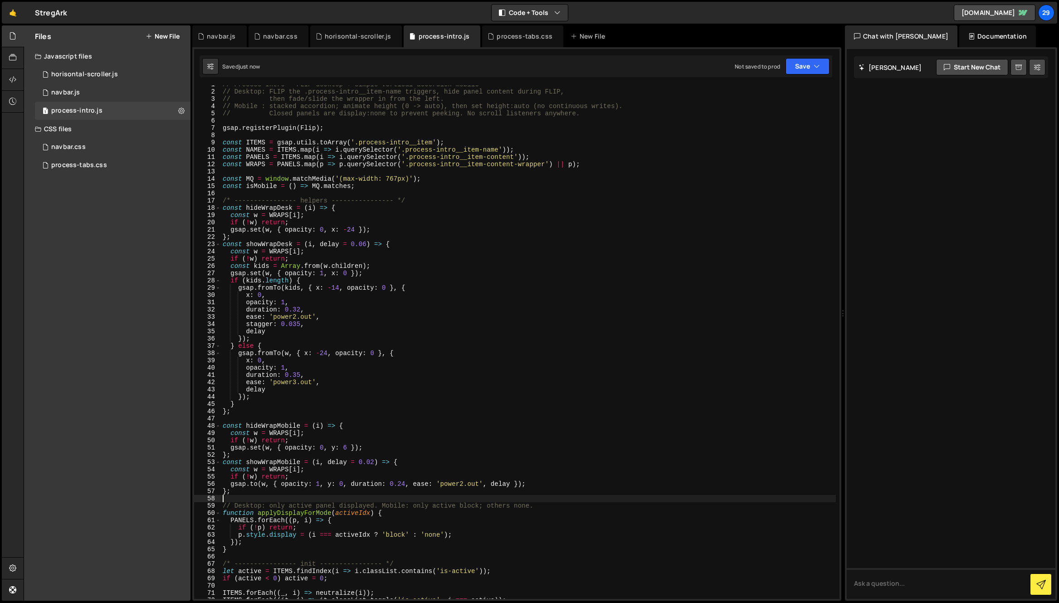
scroll to position [0, 0]
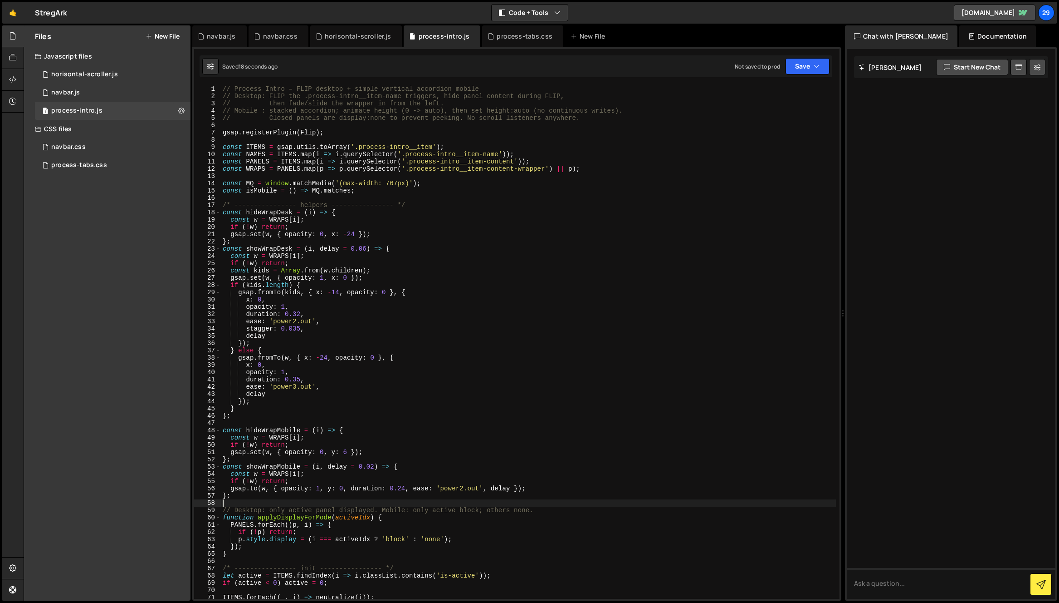
click at [432, 225] on div "// Process Intro – FLIP desktop + simple vertical accordion mobile // Desktop: …" at bounding box center [528, 349] width 615 height 528
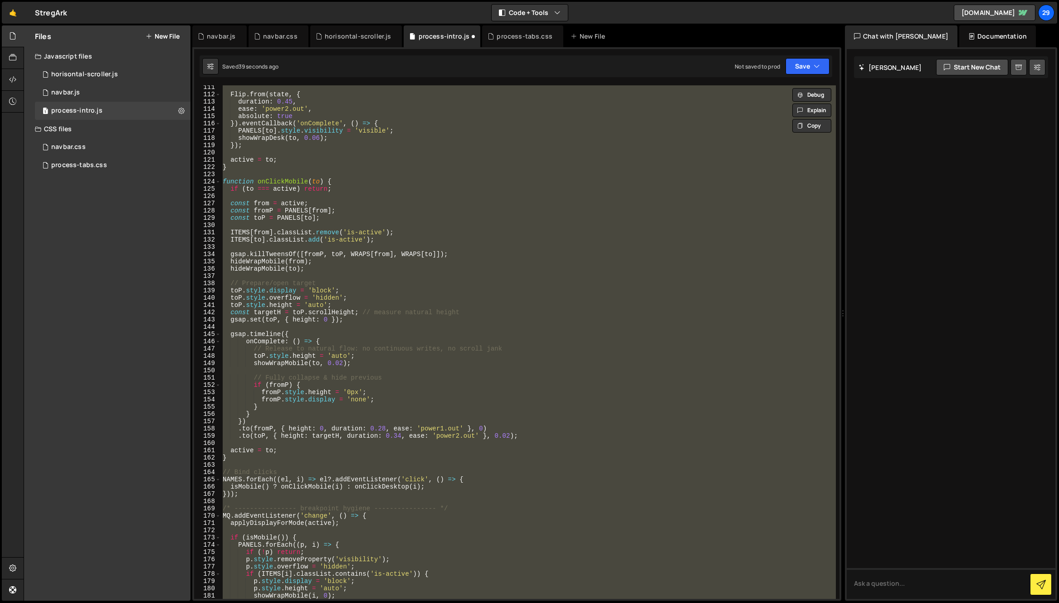
scroll to position [800, 0]
click at [412, 260] on div "Flip . from ( state , { duration : 0.45 , ease : 'power2.out' , absolute : true…" at bounding box center [528, 341] width 615 height 513
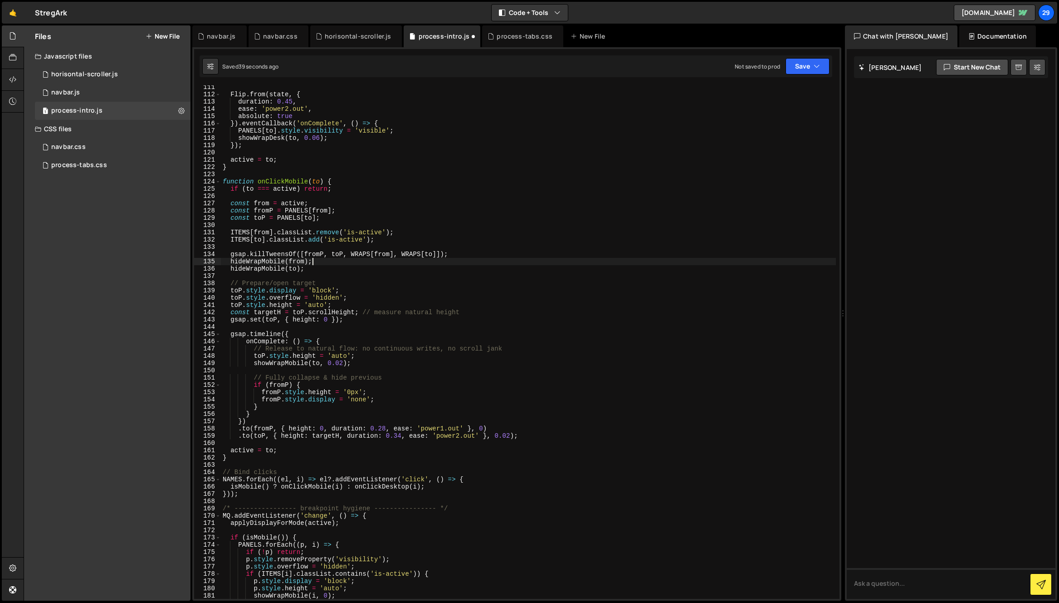
type textarea "}"
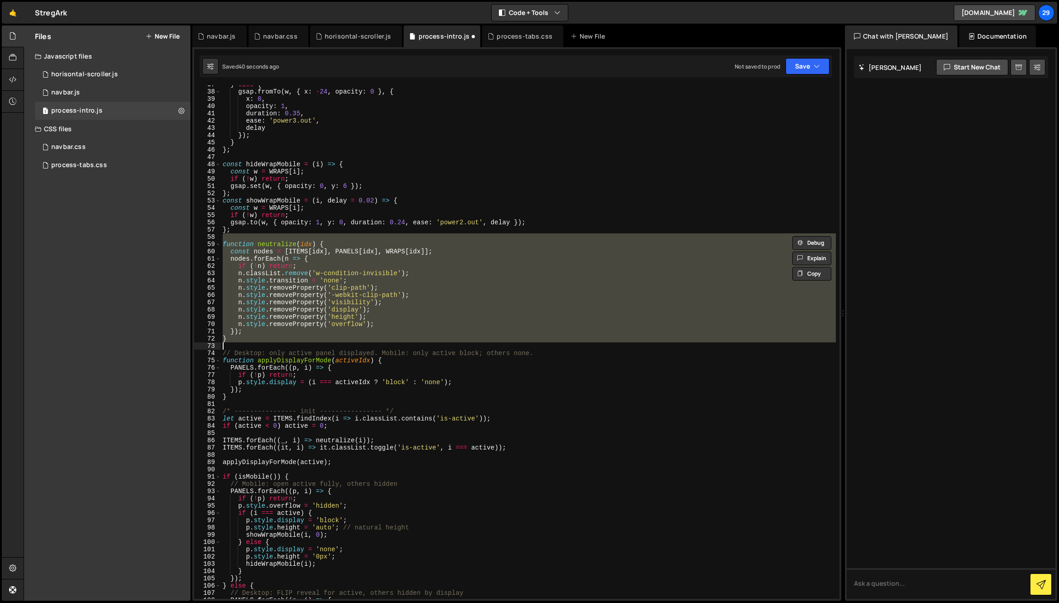
scroll to position [266, 0]
click at [804, 67] on button "Save" at bounding box center [808, 66] width 44 height 16
click at [774, 89] on div "Save to Staging S" at bounding box center [777, 88] width 94 height 9
